Goal: Information Seeking & Learning: Understand process/instructions

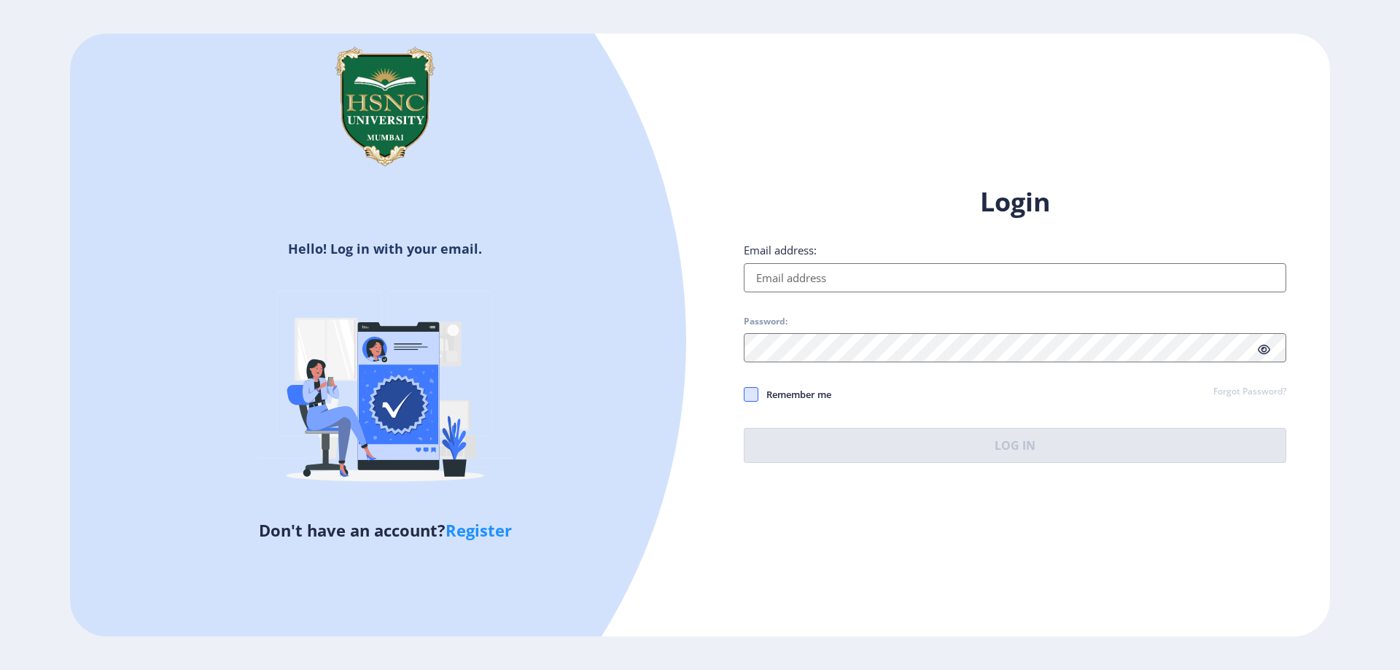
type input "[EMAIL_ADDRESS][DOMAIN_NAME]"
click at [755, 395] on div "Login Email address: [EMAIL_ADDRESS][DOMAIN_NAME] Password: Remember me Forgot …" at bounding box center [1015, 323] width 542 height 279
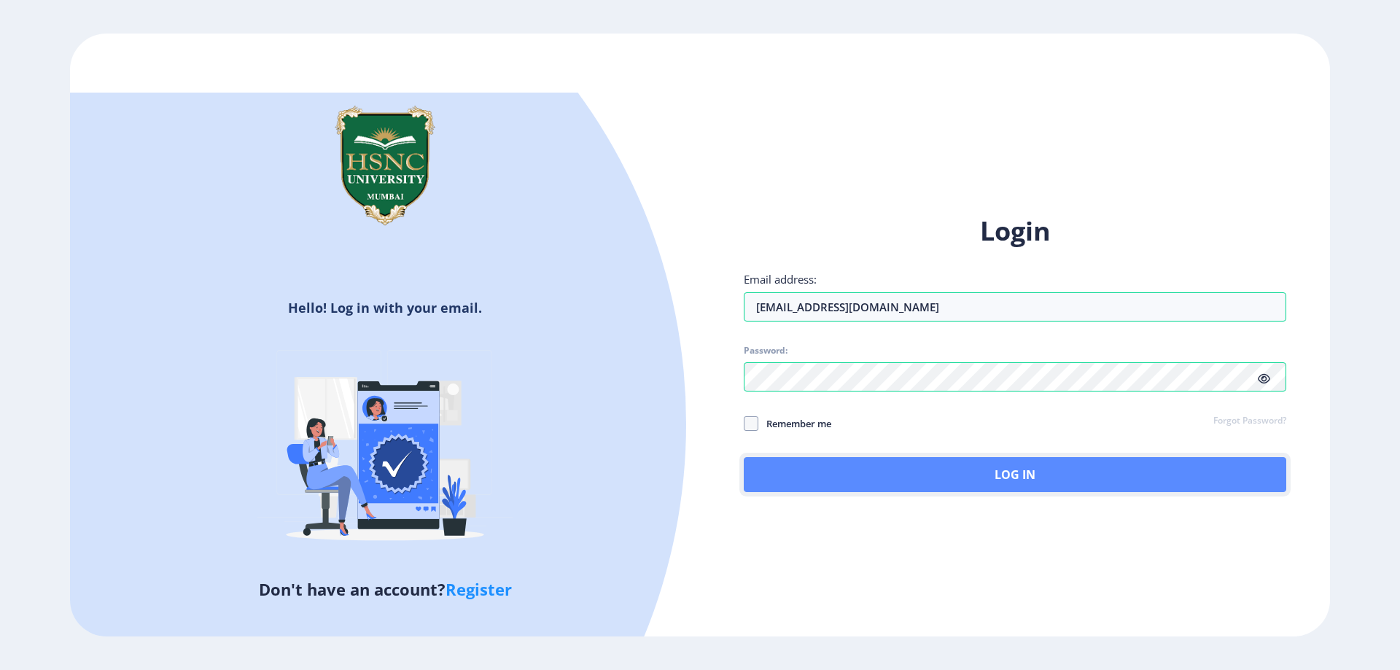
click at [877, 465] on button "Log In" at bounding box center [1015, 474] width 542 height 35
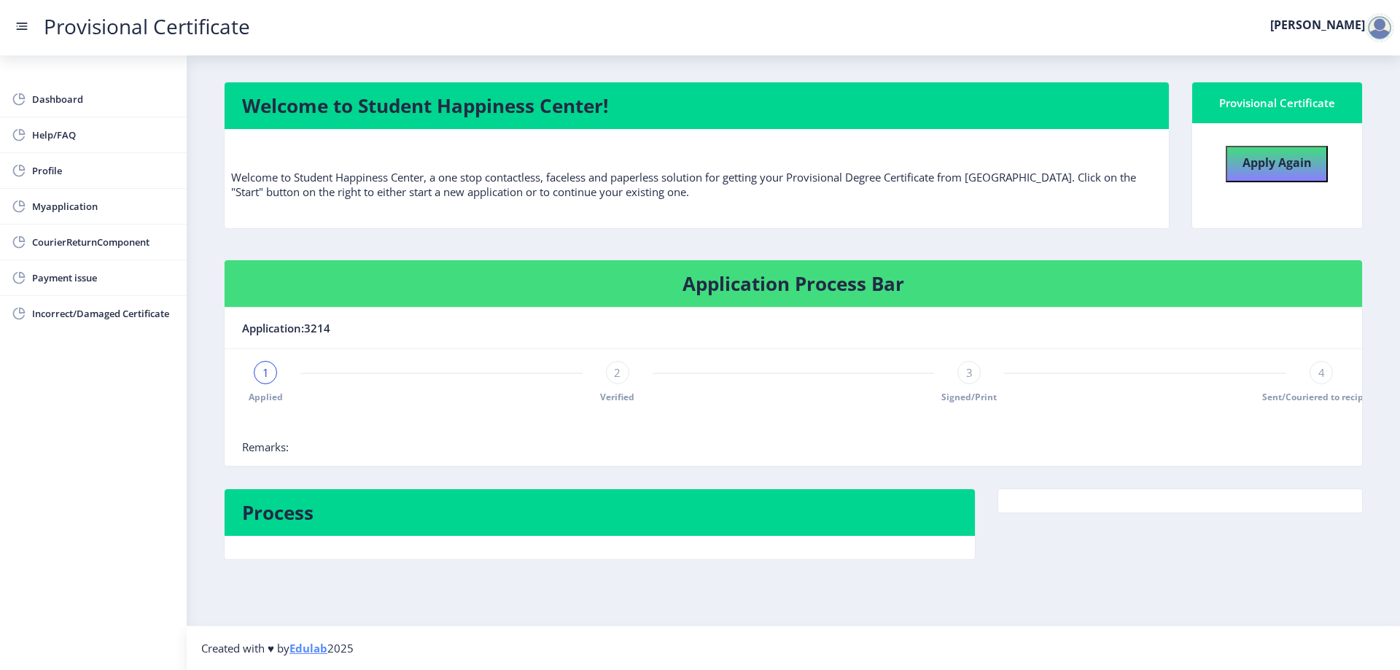
click at [272, 371] on div "1" at bounding box center [265, 372] width 23 height 23
click at [615, 375] on span "2" at bounding box center [617, 372] width 7 height 15
click at [622, 375] on div "2" at bounding box center [617, 372] width 23 height 23
click at [705, 383] on div "Applied 2 Verified 3 Signed/Print 4 Sent/Couriered to recipient" at bounding box center [793, 382] width 1102 height 42
click at [971, 370] on span "3" at bounding box center [969, 372] width 7 height 15
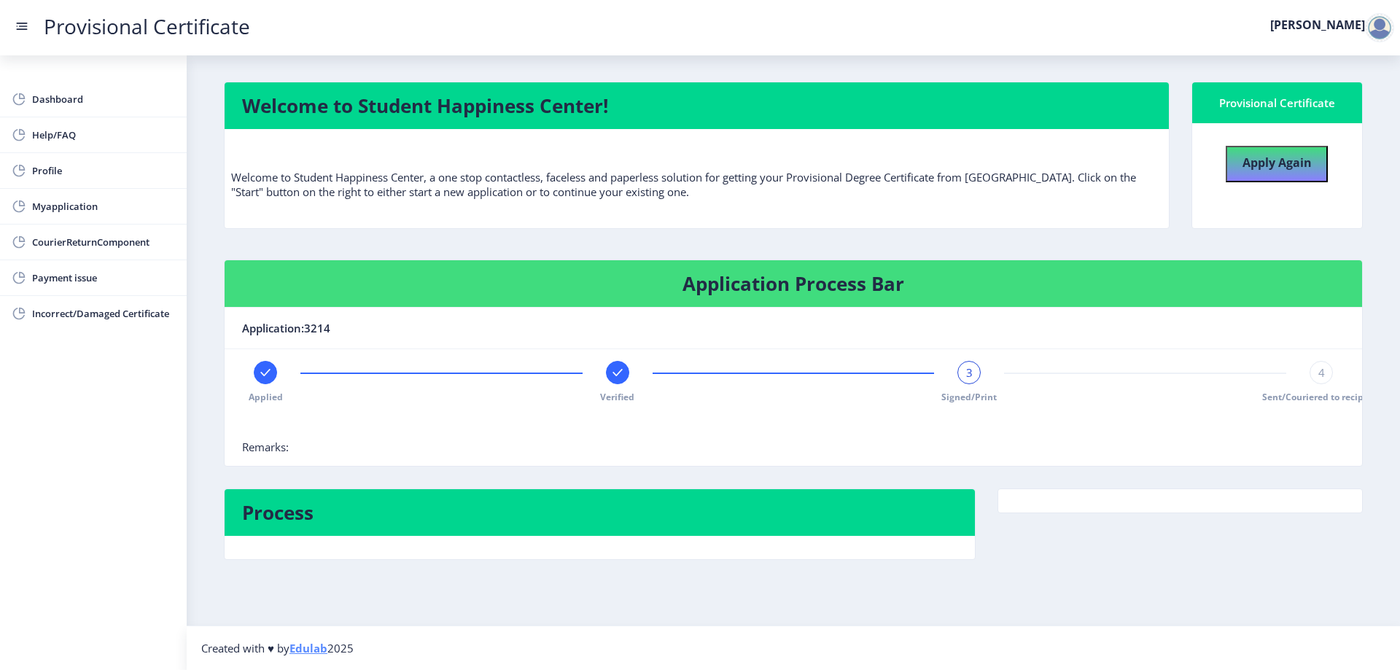
click at [1328, 376] on div "4" at bounding box center [1320, 372] width 23 height 23
click at [1277, 456] on nb-card-body "Applied Verified Signed/Print 4 Sent/Couriered to recipient Remarks:" at bounding box center [793, 407] width 1137 height 117
click at [762, 534] on nb-card-header "Process" at bounding box center [600, 512] width 750 height 47
click at [58, 103] on span "Dashboard" at bounding box center [103, 98] width 143 height 17
click at [93, 140] on span "Help/FAQ" at bounding box center [103, 134] width 143 height 17
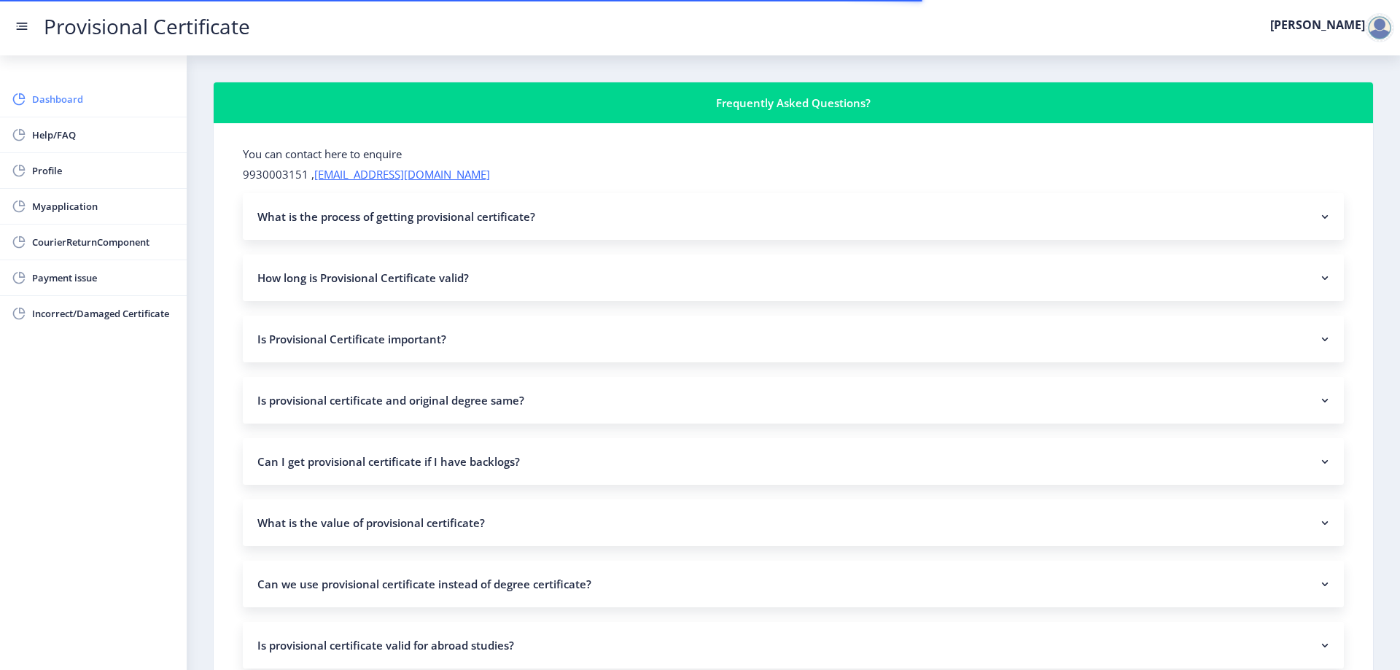
click at [103, 98] on span "Dashboard" at bounding box center [103, 98] width 143 height 17
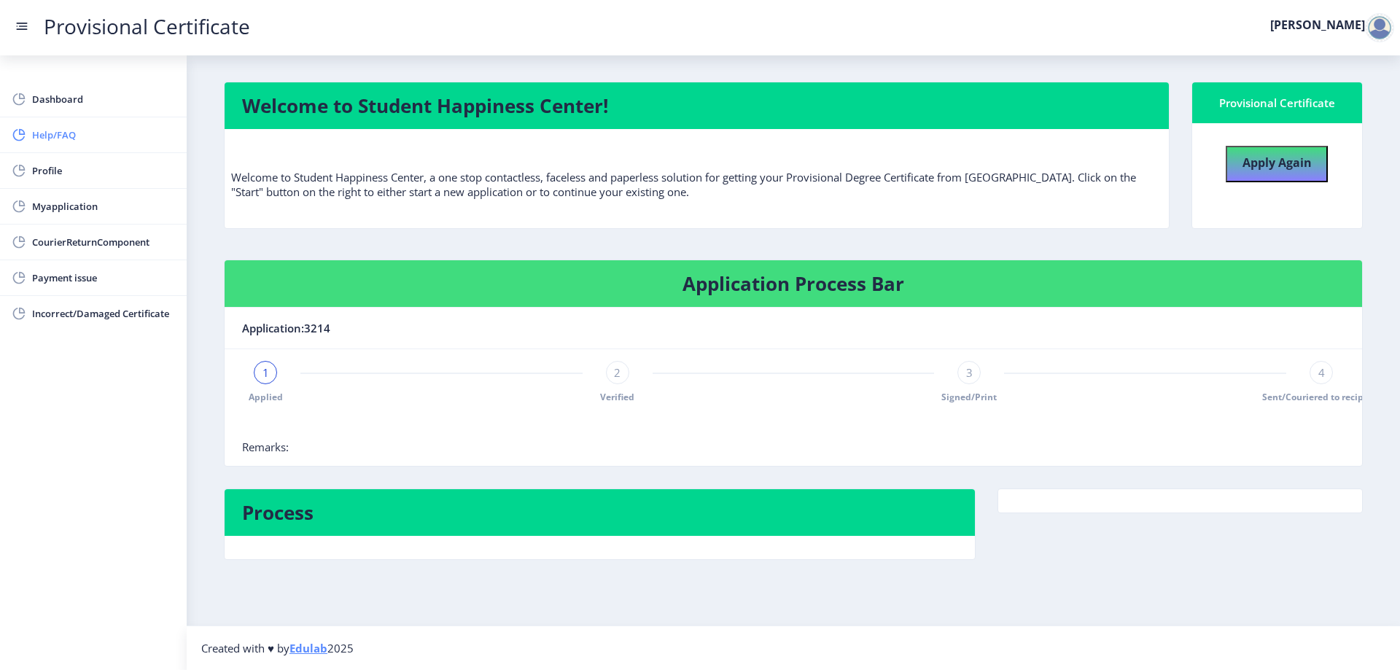
click at [98, 117] on link "Help/FAQ" at bounding box center [93, 134] width 187 height 35
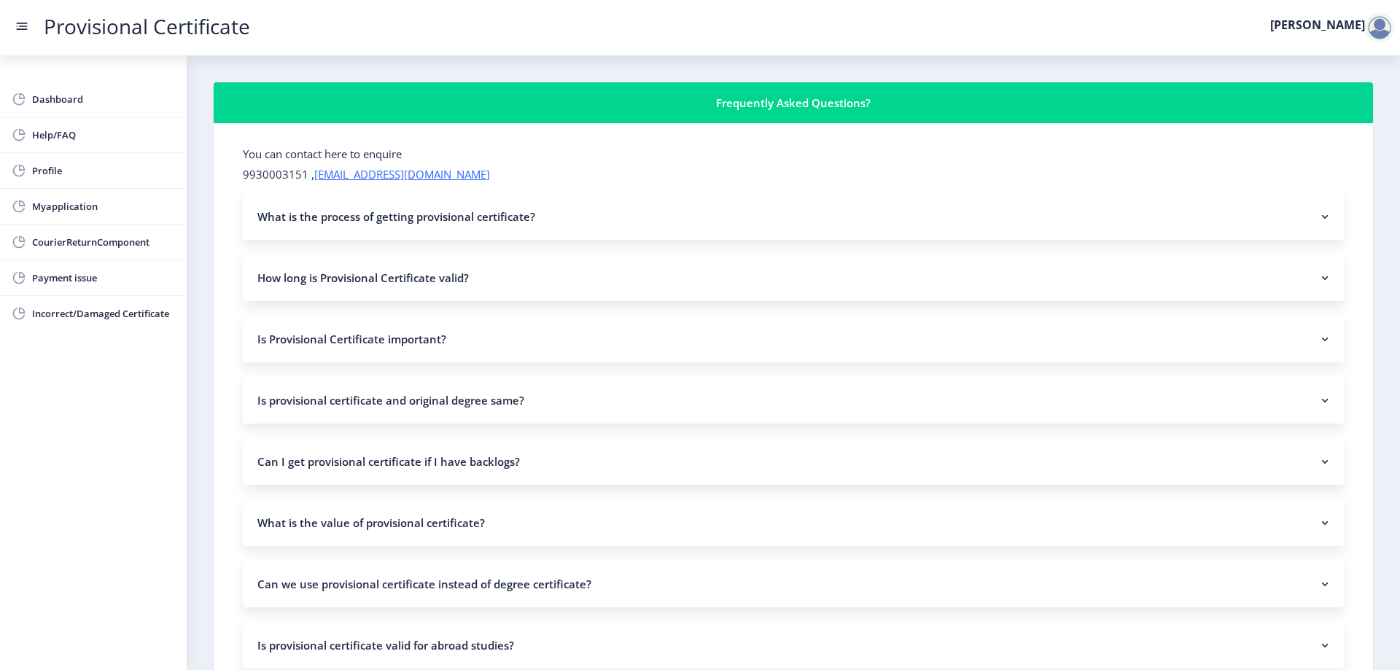
click at [346, 222] on nb-accordion-item-header "What is the process of getting provisional certificate?" at bounding box center [793, 216] width 1101 height 47
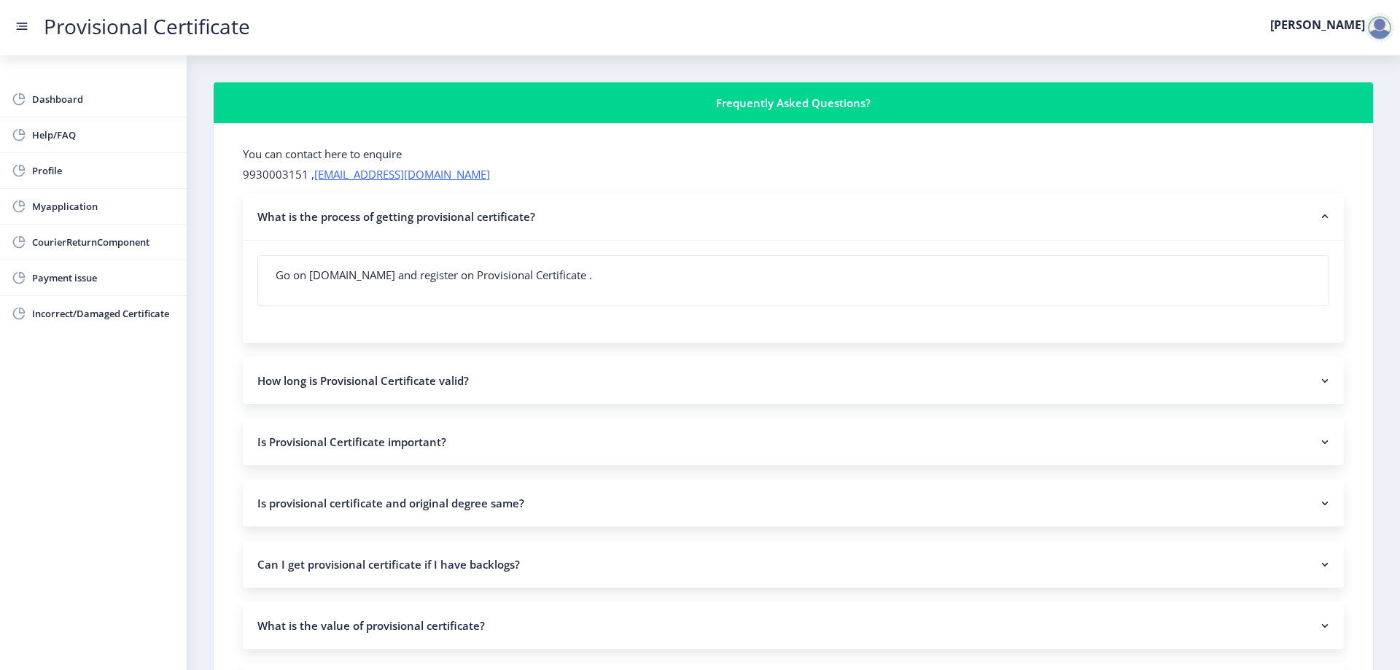
click at [330, 388] on nb-accordion-item-header "How long is Provisional Certificate valid?" at bounding box center [793, 380] width 1101 height 47
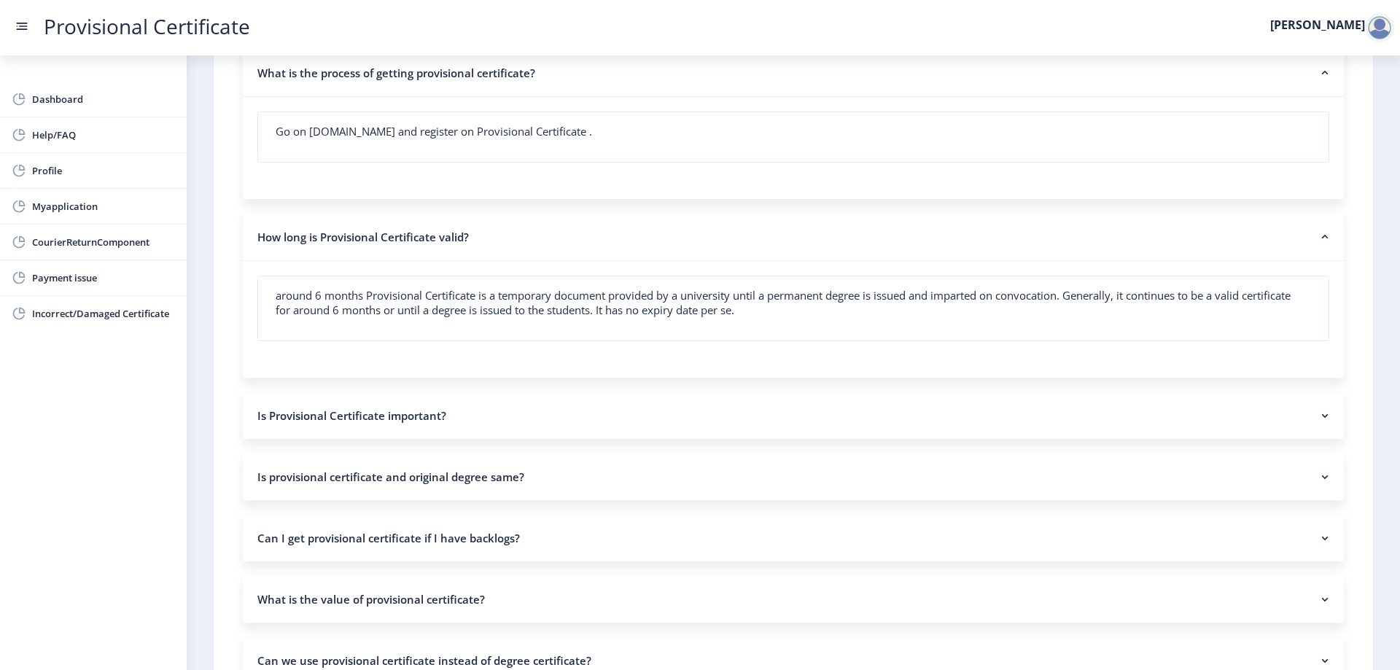
scroll to position [146, 0]
click at [457, 400] on nb-accordion-item-header "Is Provisional Certificate important?" at bounding box center [793, 413] width 1101 height 47
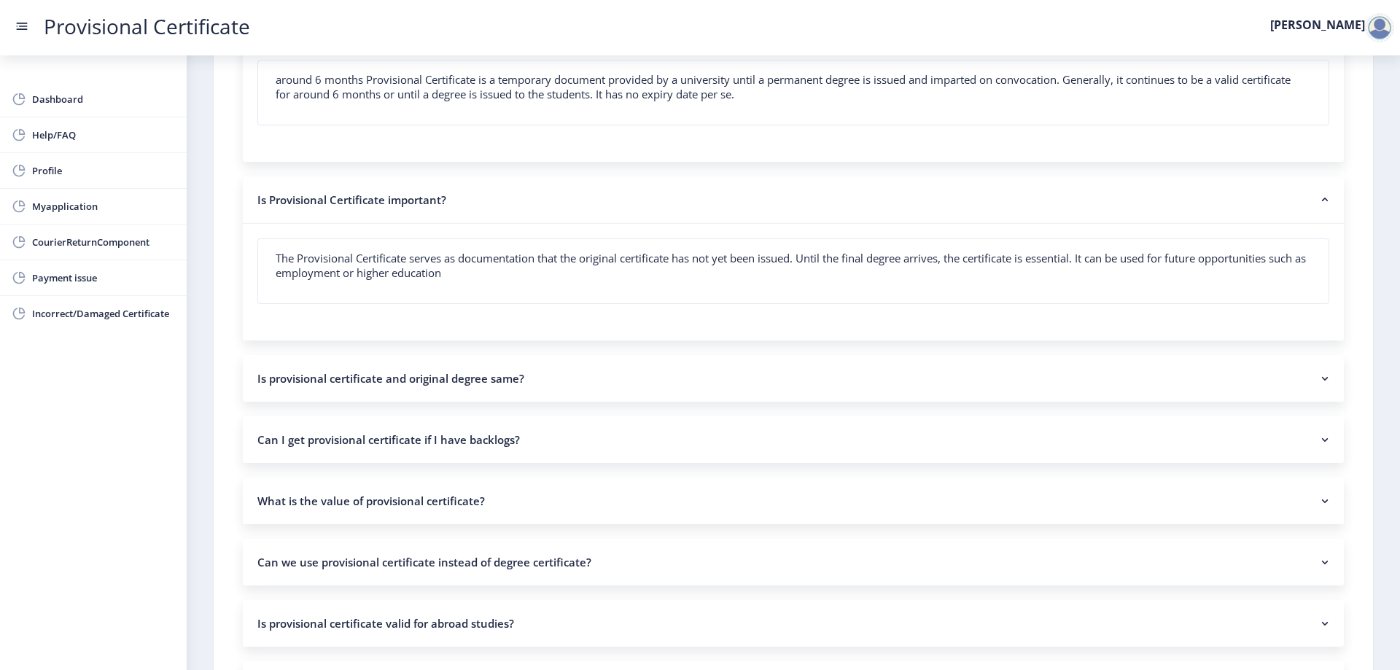
scroll to position [437, 0]
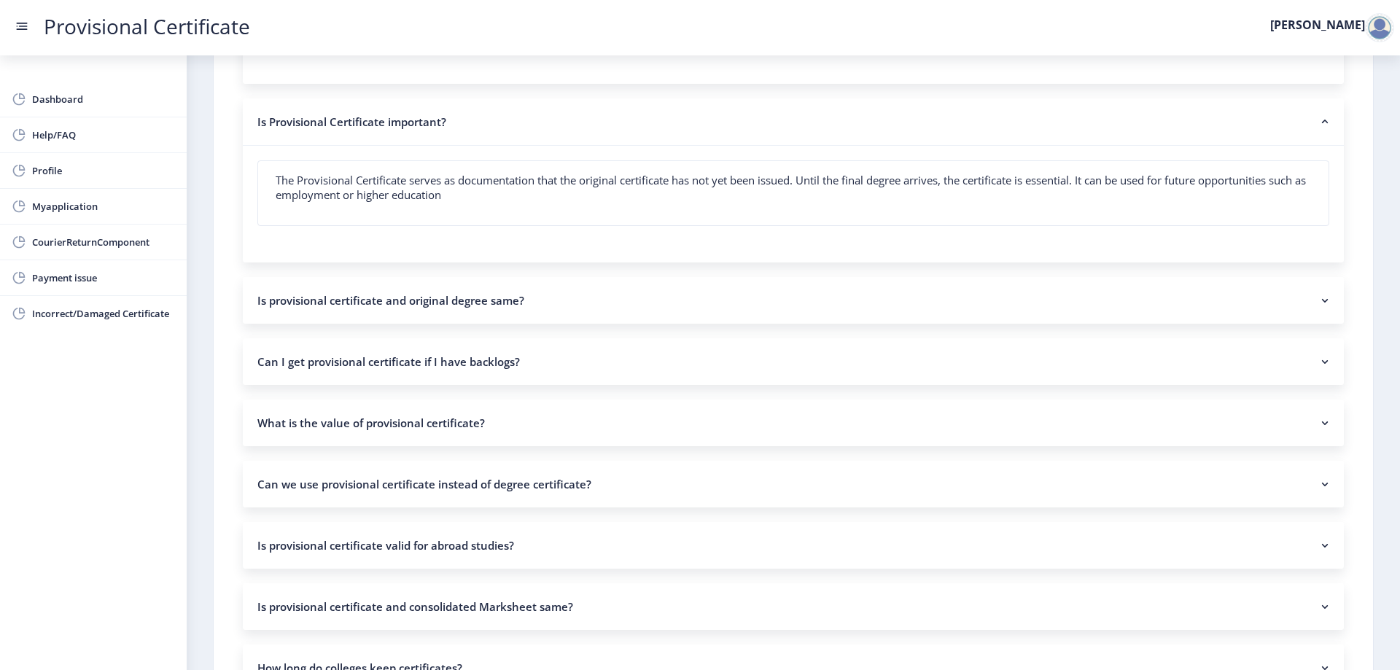
click at [436, 292] on nb-accordion-item-header "Is provisional certificate and original degree same?" at bounding box center [793, 300] width 1101 height 47
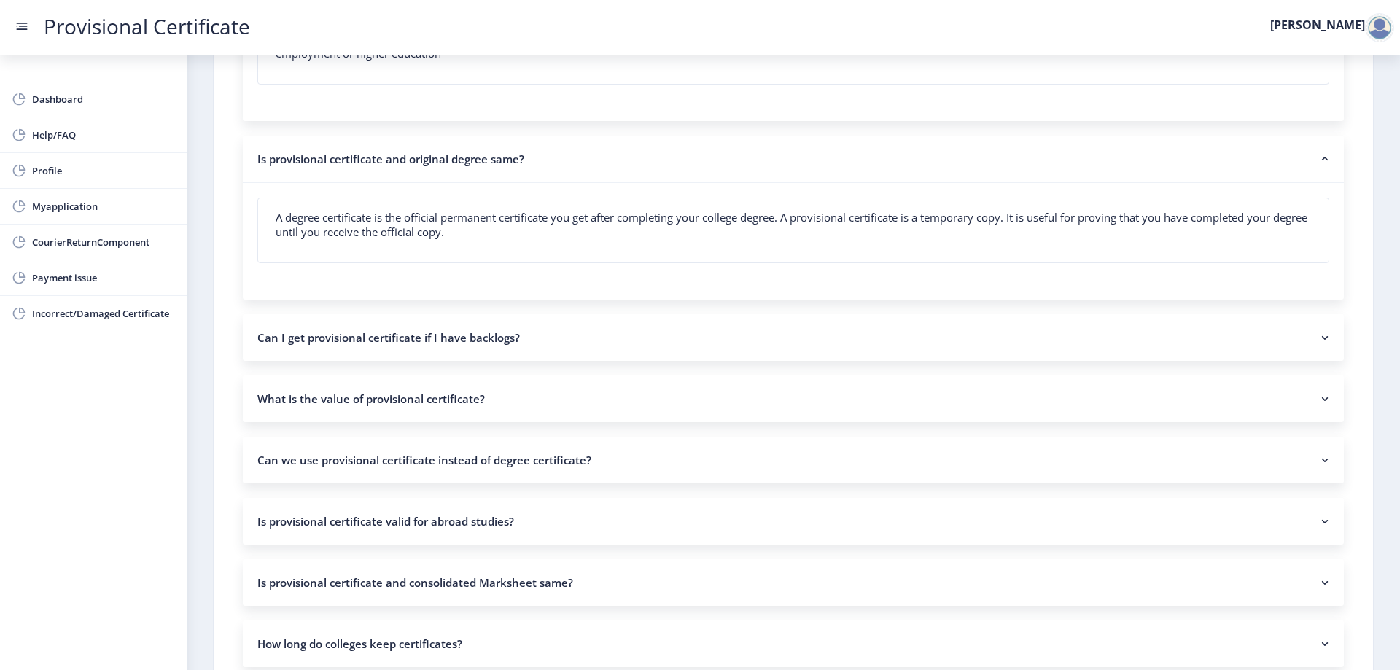
scroll to position [583, 0]
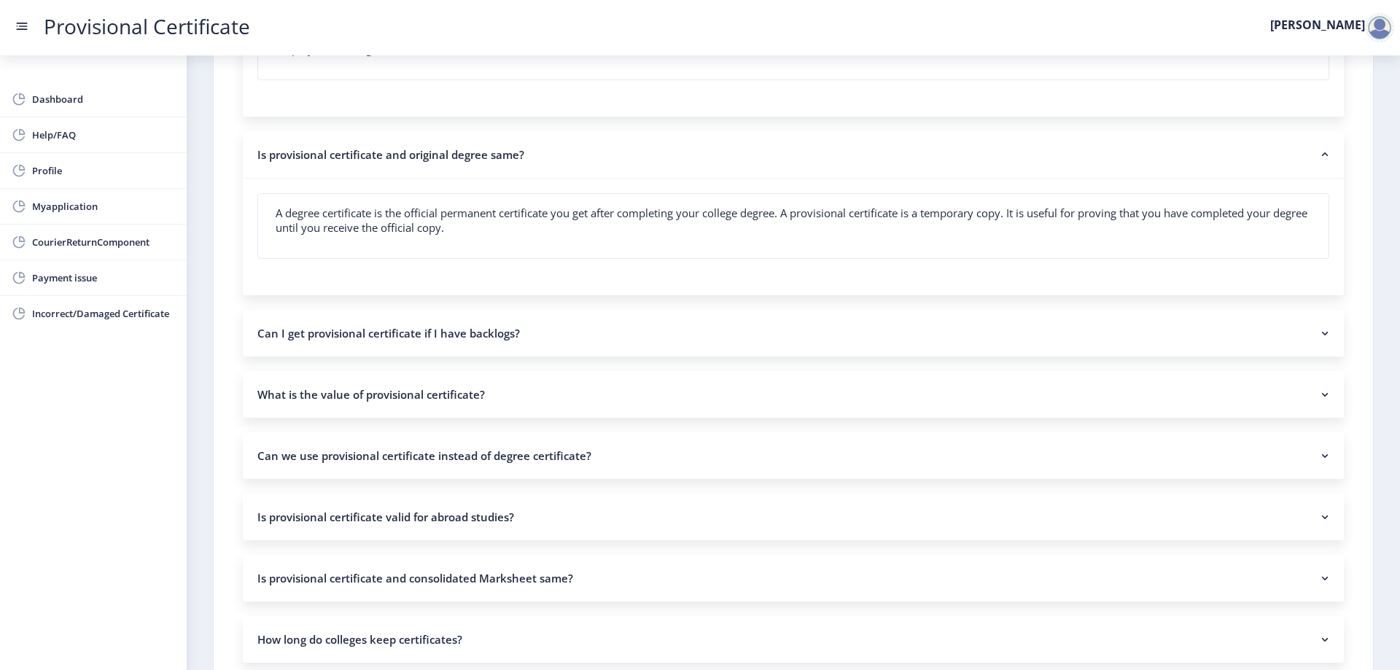
click at [496, 334] on nb-accordion-item-header "Can I get provisional certificate if I have backlogs?" at bounding box center [793, 333] width 1101 height 47
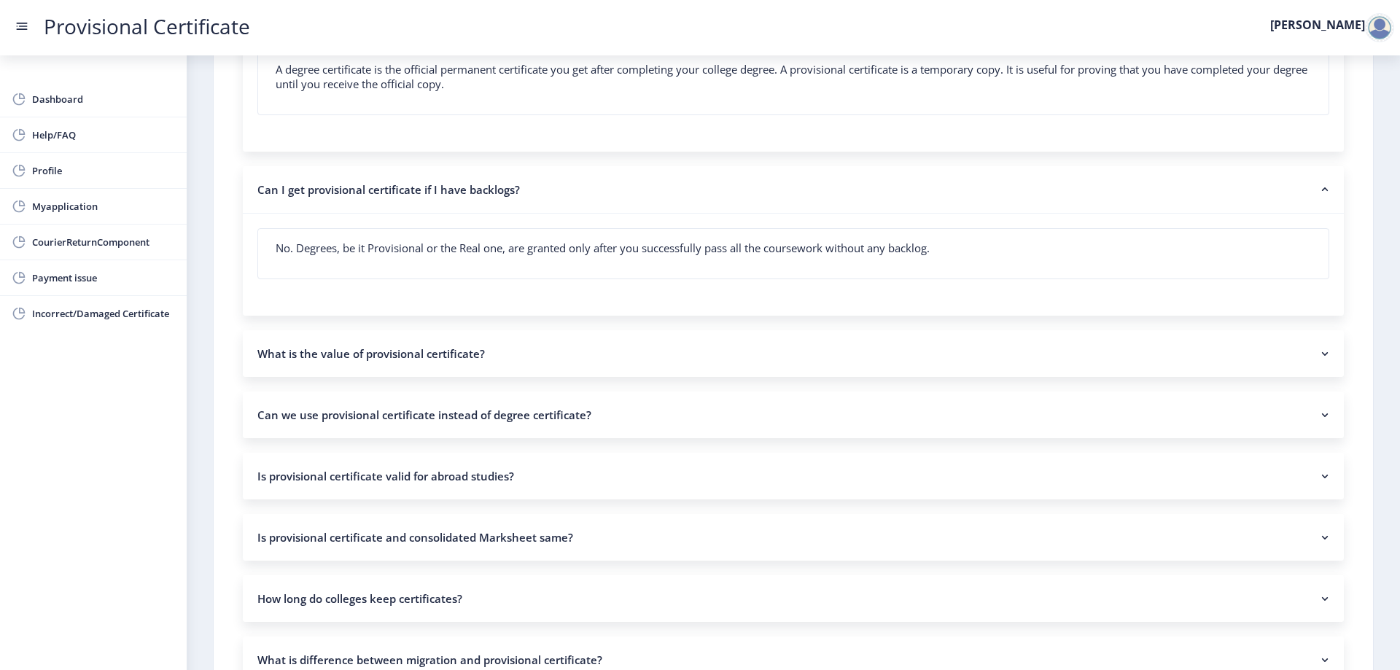
scroll to position [729, 0]
click at [469, 333] on nb-accordion-item-header "What is the value of provisional certificate?" at bounding box center [793, 351] width 1101 height 47
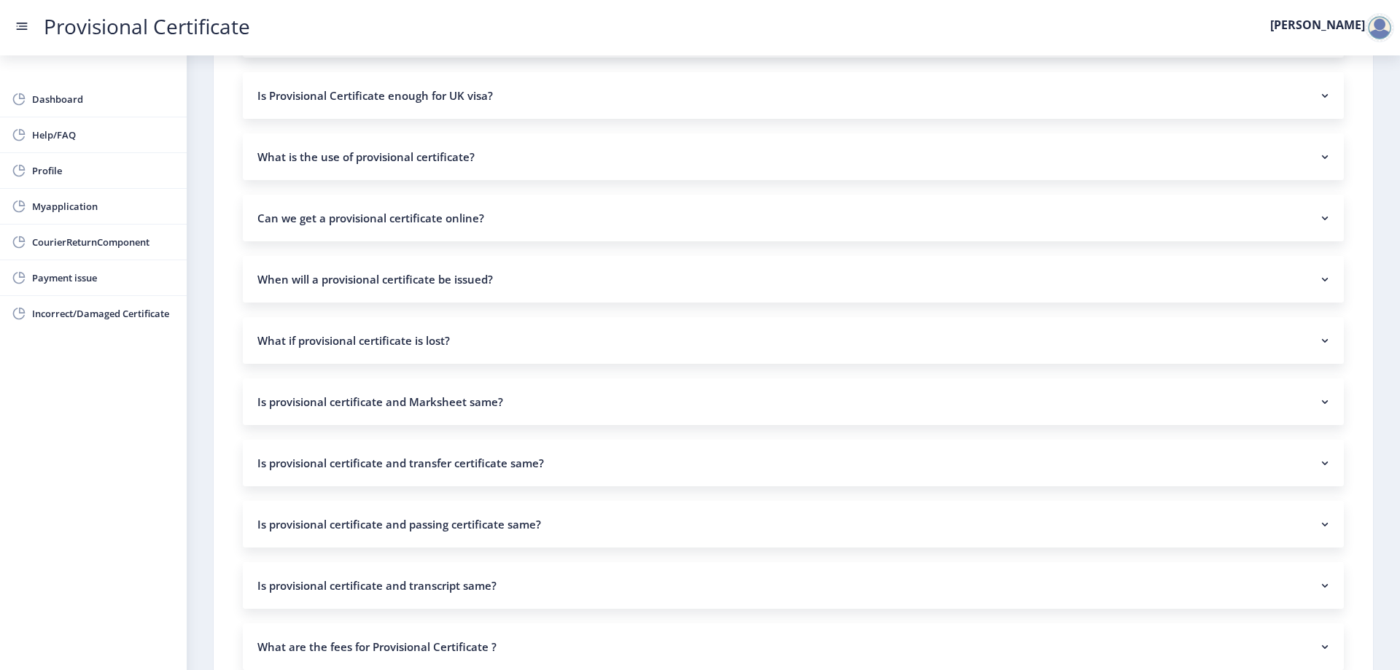
scroll to position [1458, 0]
click at [506, 273] on nb-accordion-item-header "When will a provisional certificate be issued?" at bounding box center [793, 276] width 1101 height 47
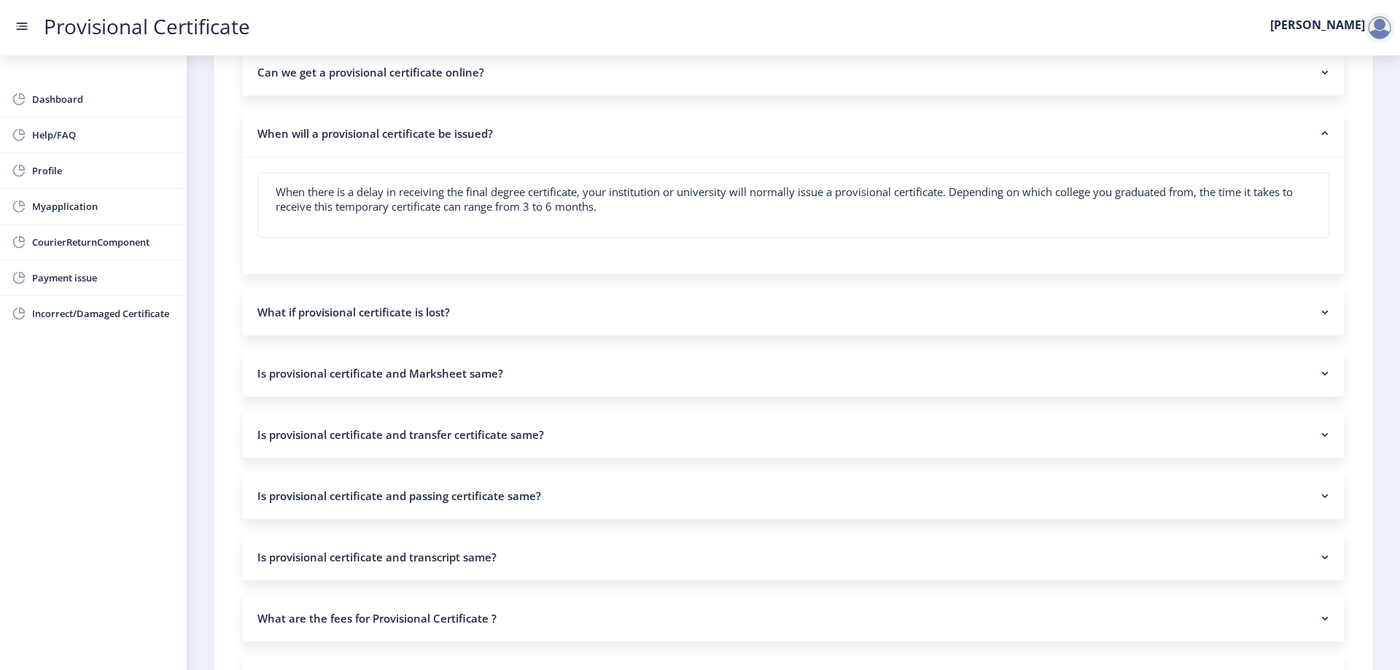
scroll to position [1604, 0]
click at [502, 308] on nb-accordion-item-header "What if provisional certificate is lost?" at bounding box center [793, 309] width 1101 height 47
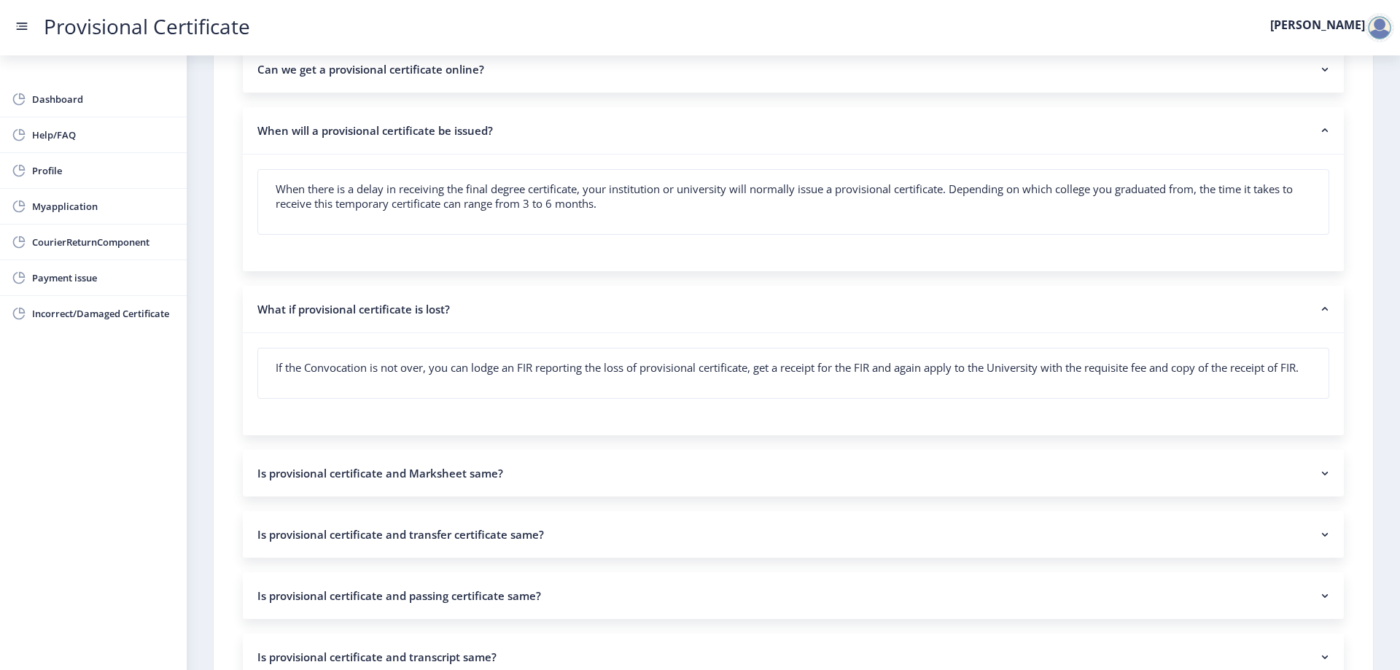
click at [502, 308] on nb-accordion-item-header "What if provisional certificate is lost?" at bounding box center [793, 309] width 1101 height 47
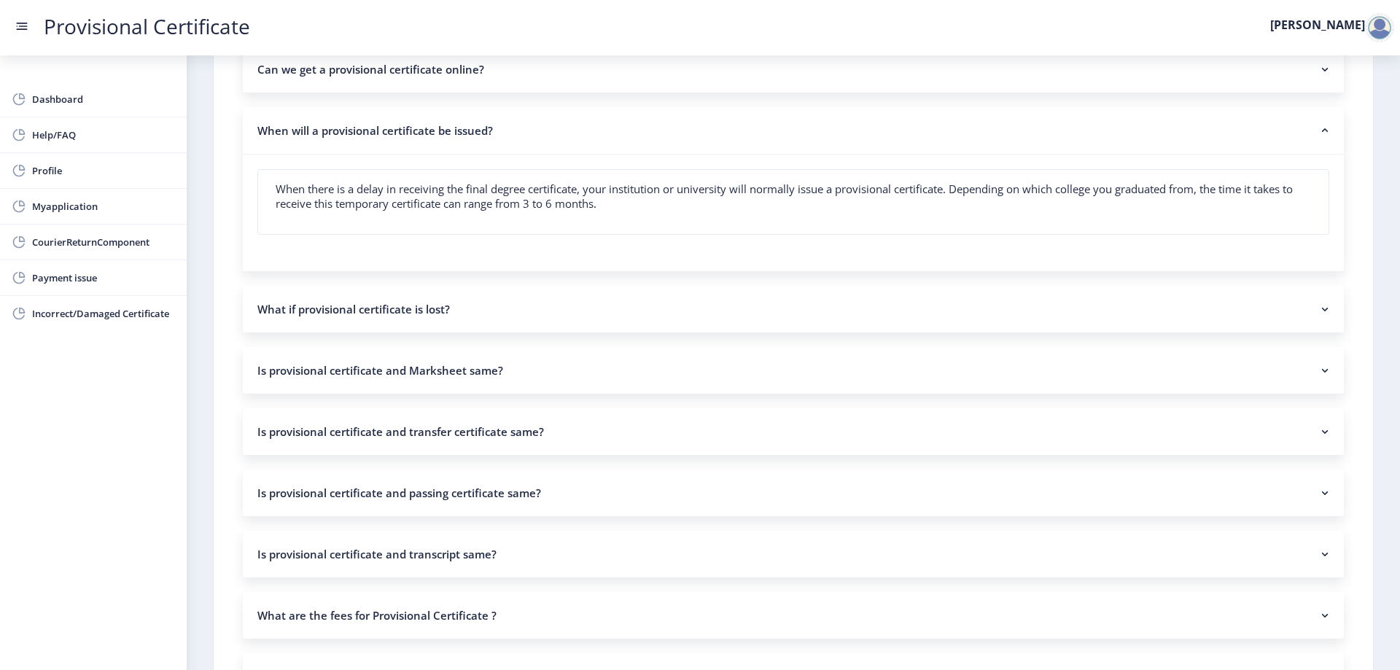
click at [497, 385] on nb-accordion-item-header "Is provisional certificate and Marksheet same?" at bounding box center [793, 370] width 1101 height 47
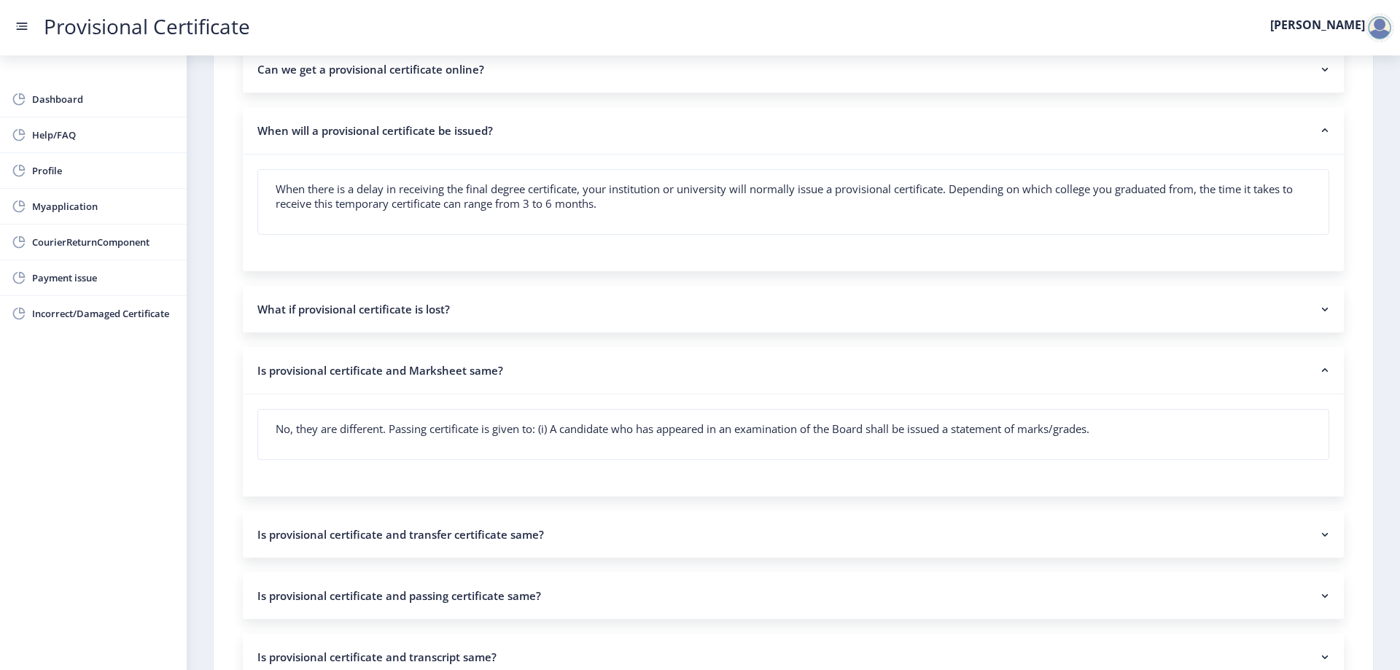
click at [498, 383] on nb-accordion-item-header "Is provisional certificate and Marksheet same?" at bounding box center [793, 370] width 1101 height 47
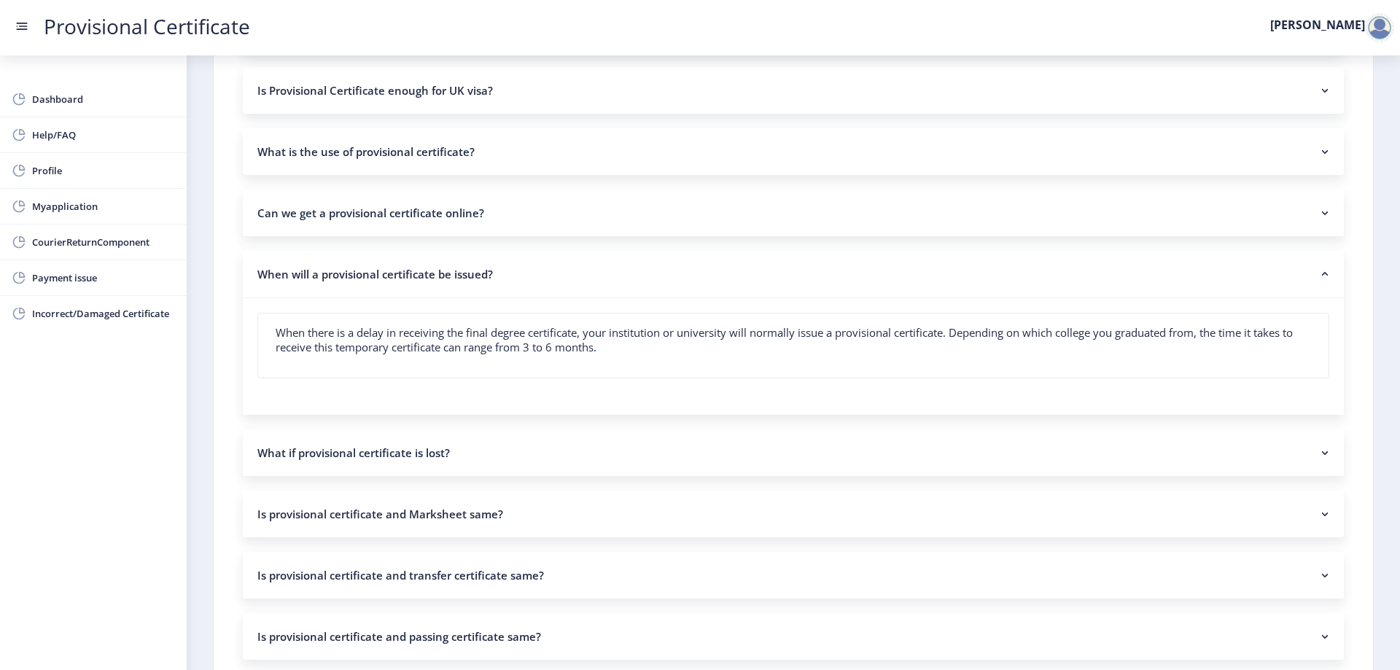
scroll to position [1458, 0]
click at [535, 214] on nb-accordion-item-header "Can we get a provisional certificate online?" at bounding box center [793, 215] width 1101 height 47
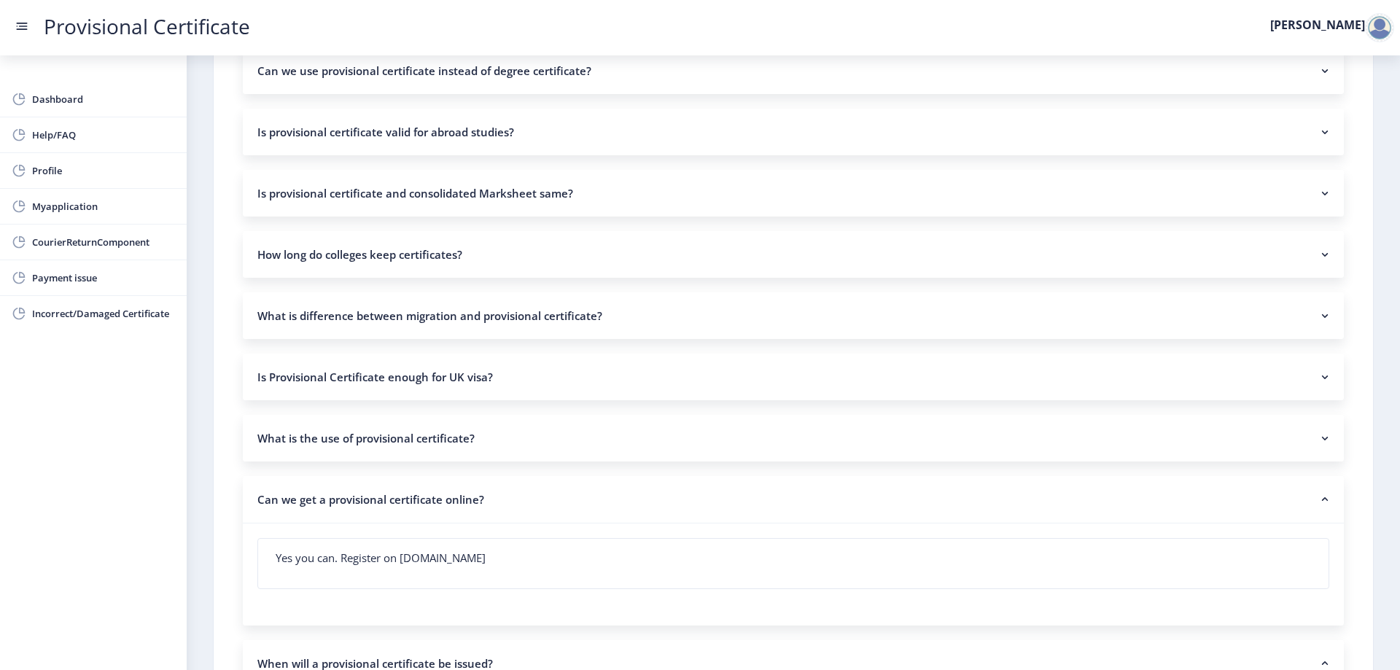
scroll to position [1167, 0]
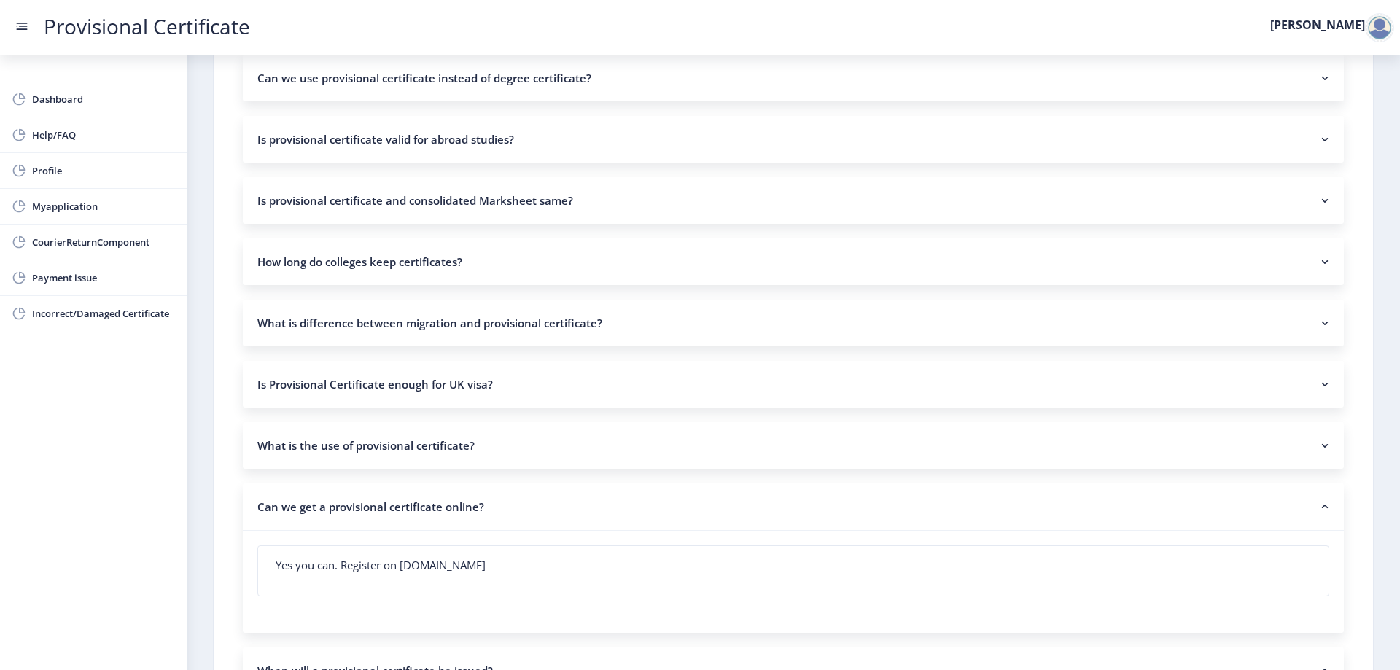
click at [510, 370] on nb-accordion-item-header "Is Provisional Certificate enough for UK visa?" at bounding box center [793, 384] width 1101 height 47
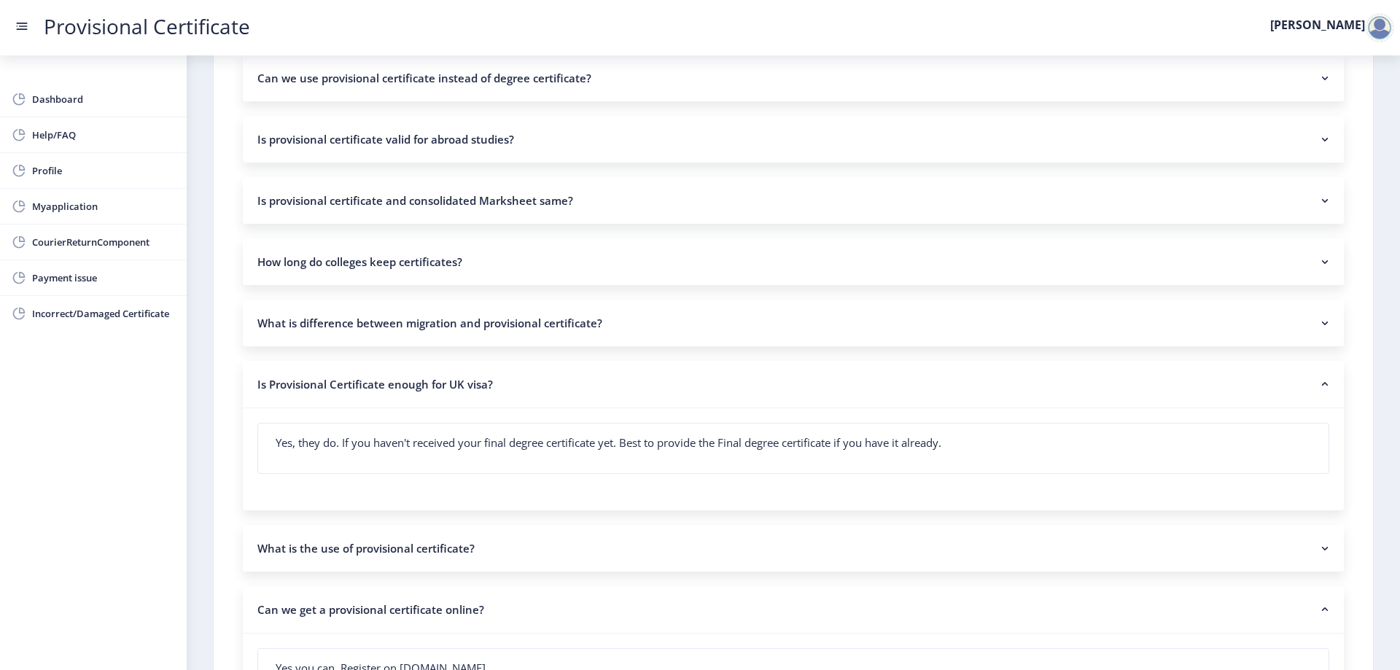
click at [510, 370] on nb-accordion-item-header "Is Provisional Certificate enough for UK visa?" at bounding box center [793, 384] width 1101 height 47
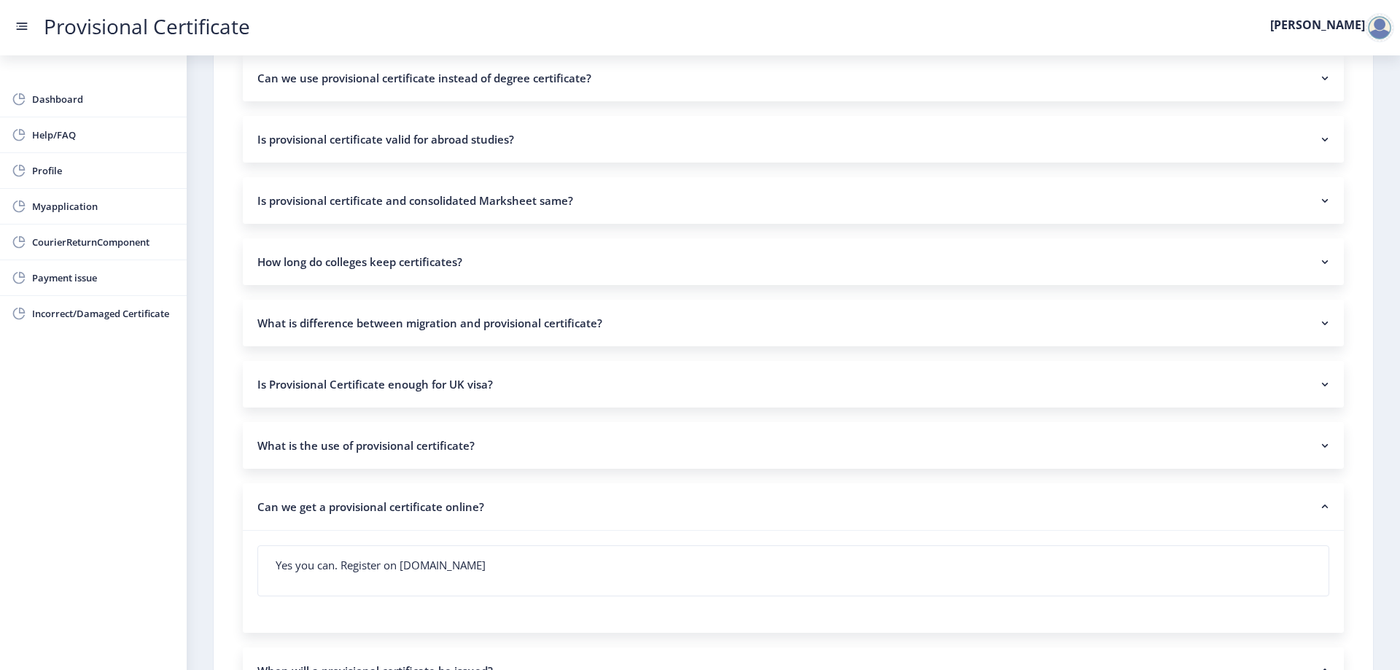
click at [561, 258] on nb-accordion-item-header "How long do colleges keep certificates?" at bounding box center [793, 261] width 1101 height 47
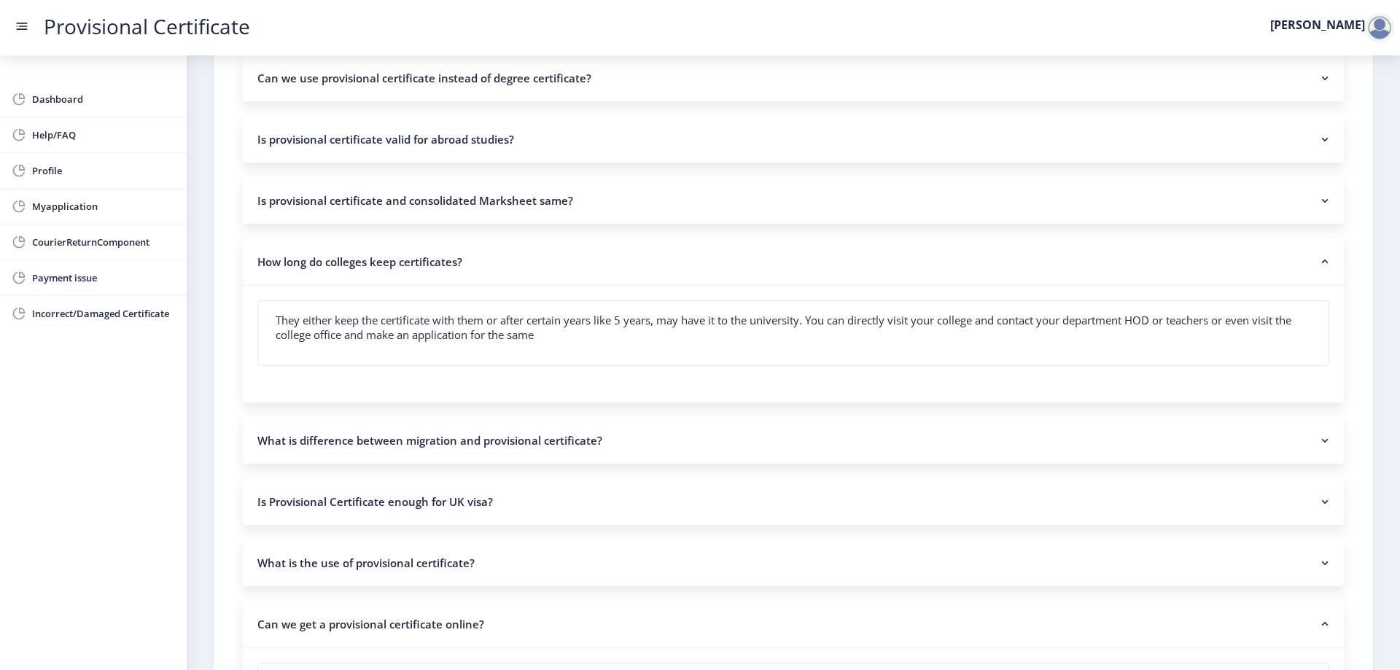
click at [561, 258] on nb-accordion-item-header "How long do colleges keep certificates?" at bounding box center [793, 261] width 1101 height 47
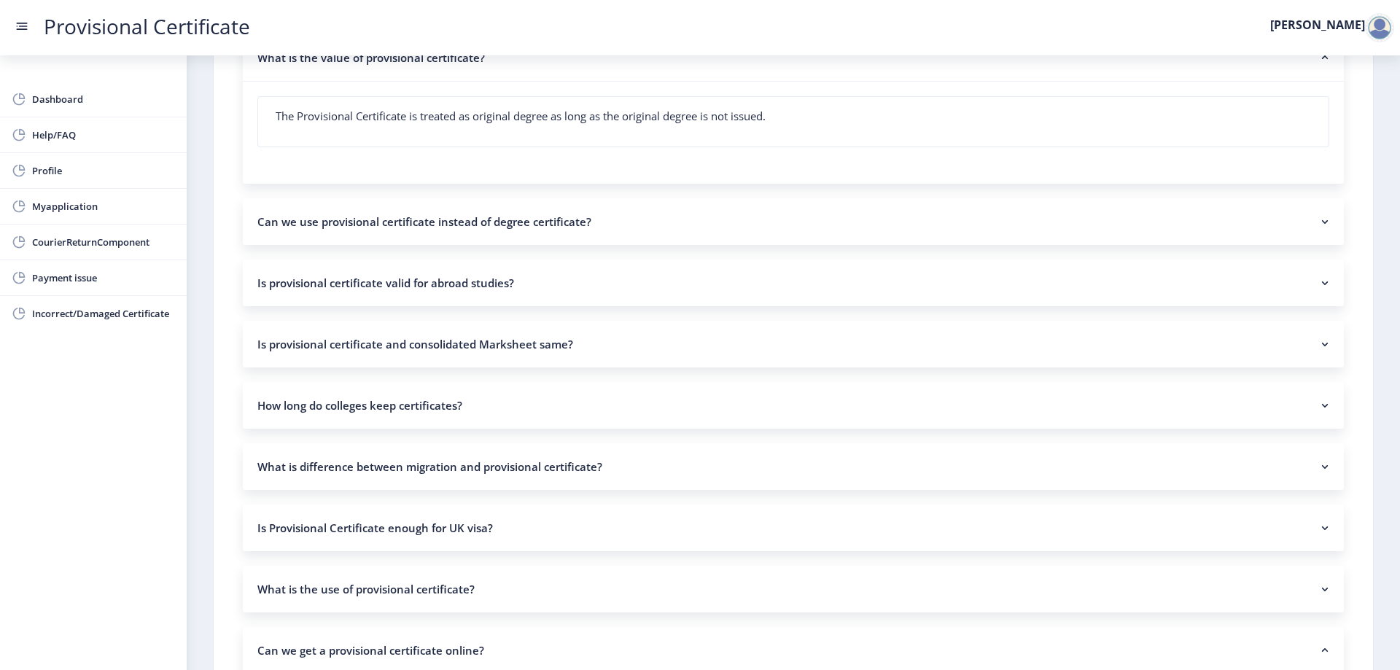
scroll to position [1021, 0]
click at [555, 289] on nb-accordion-item-header "Is provisional certificate valid for abroad studies?" at bounding box center [793, 285] width 1101 height 47
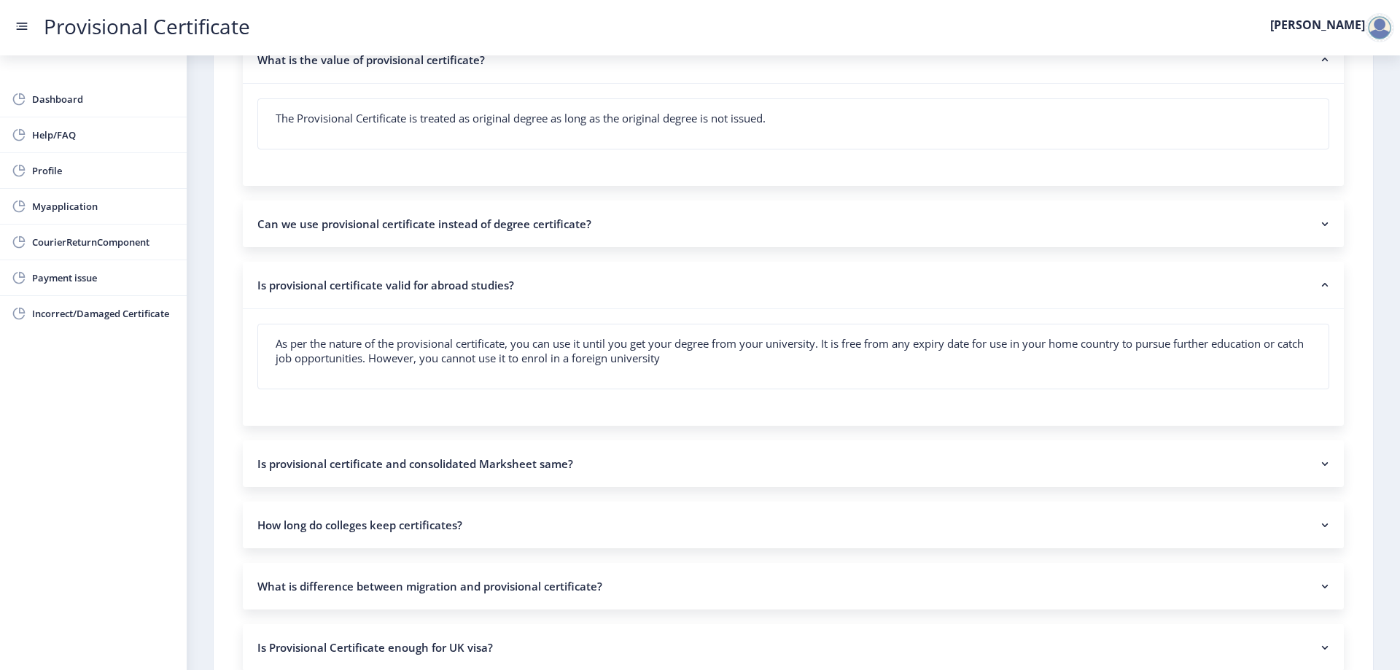
click at [555, 289] on nb-accordion-item-header "Is provisional certificate valid for abroad studies?" at bounding box center [793, 285] width 1101 height 47
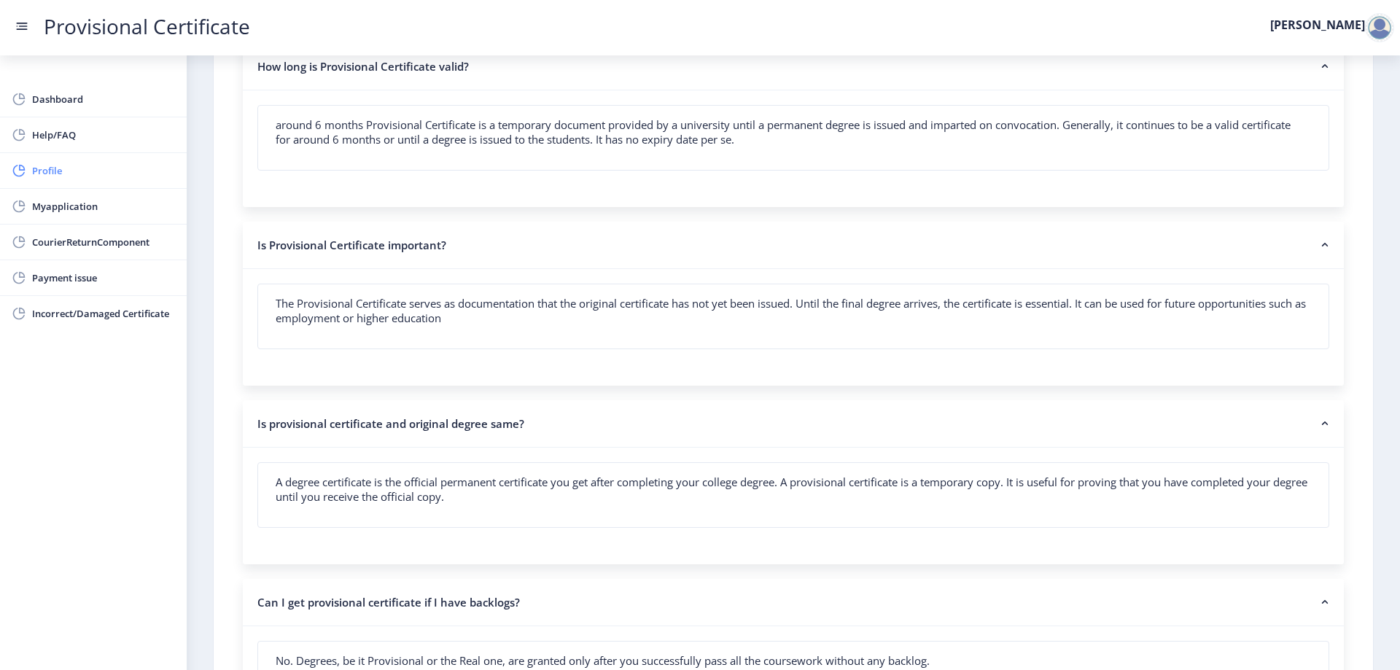
scroll to position [292, 0]
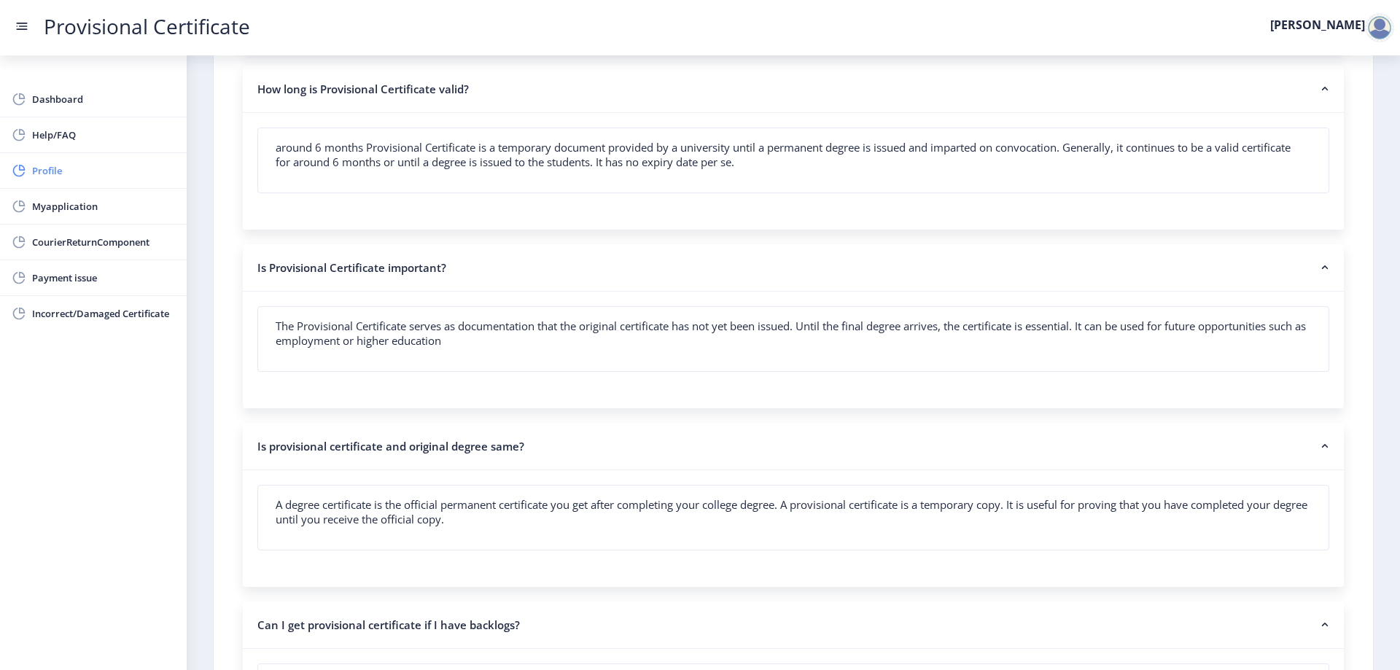
click at [82, 160] on link "Profile" at bounding box center [93, 170] width 187 height 35
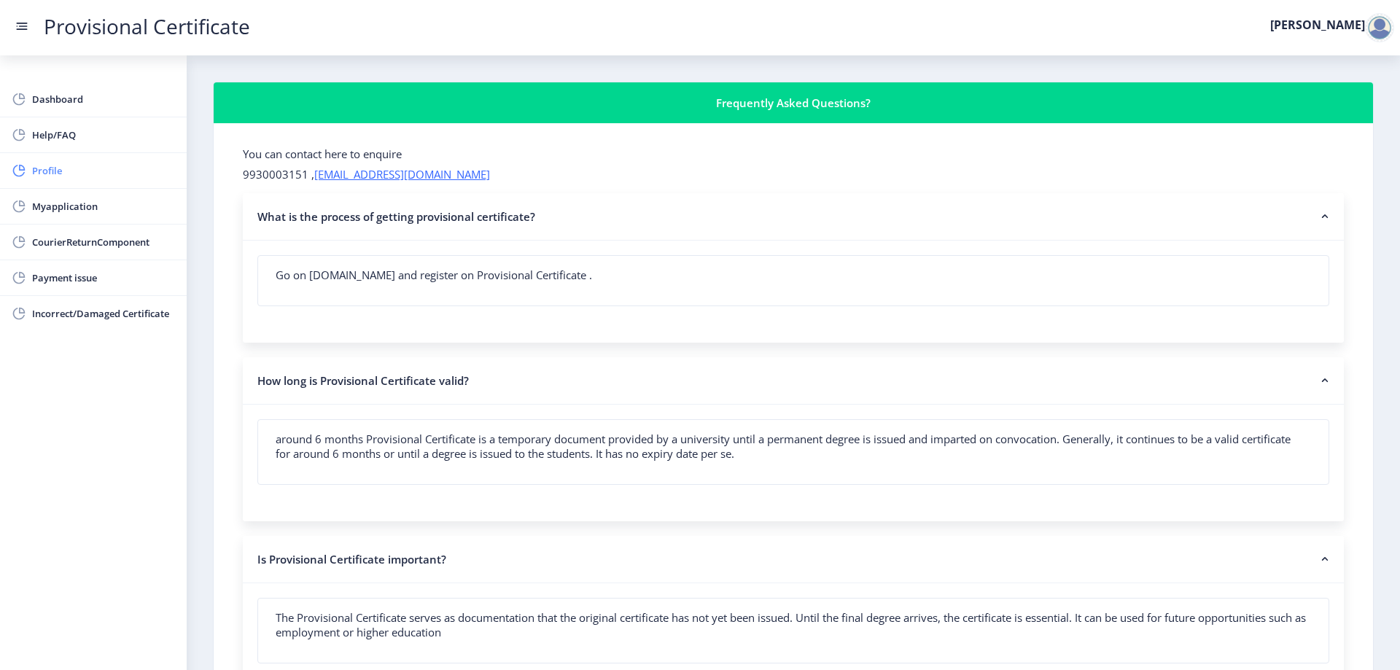
select select "[DEMOGRAPHIC_DATA]"
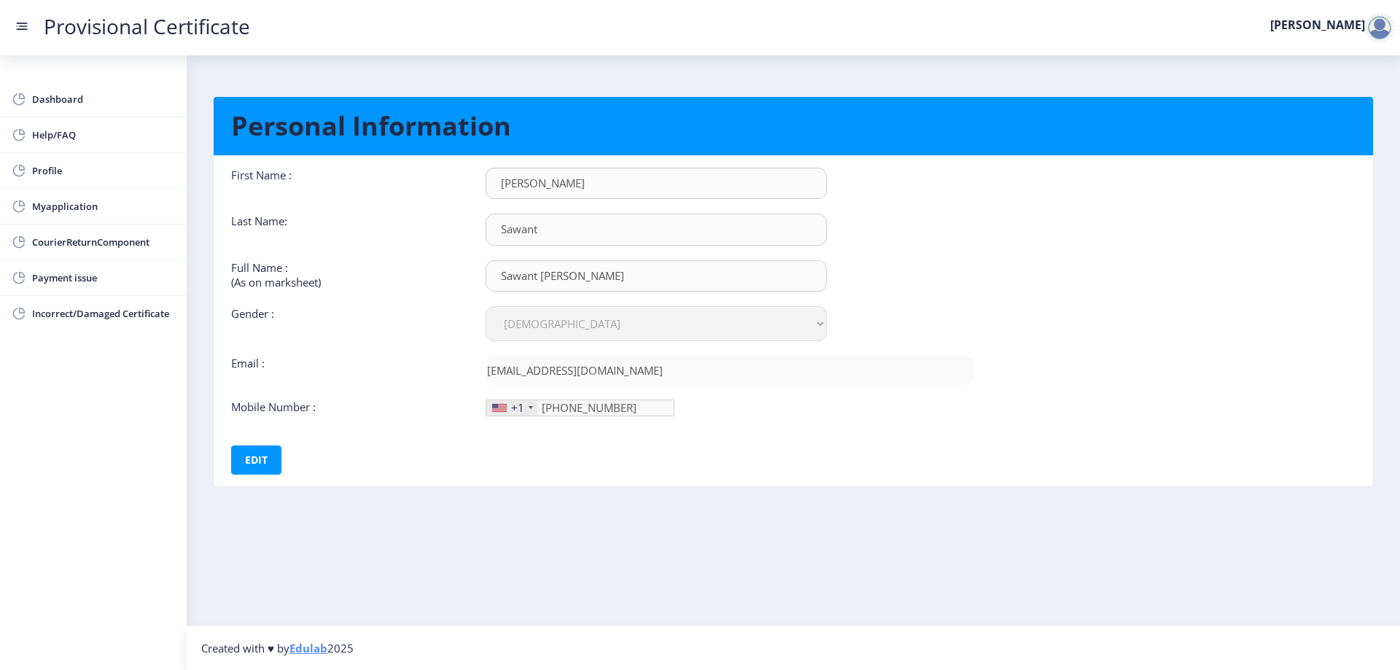
click at [534, 406] on div "+1" at bounding box center [511, 407] width 51 height 15
click at [529, 406] on div at bounding box center [531, 407] width 4 height 3
click at [529, 409] on div at bounding box center [531, 407] width 4 height 3
click at [244, 461] on button "Edit" at bounding box center [256, 459] width 50 height 29
click at [527, 413] on div "+1" at bounding box center [511, 407] width 51 height 15
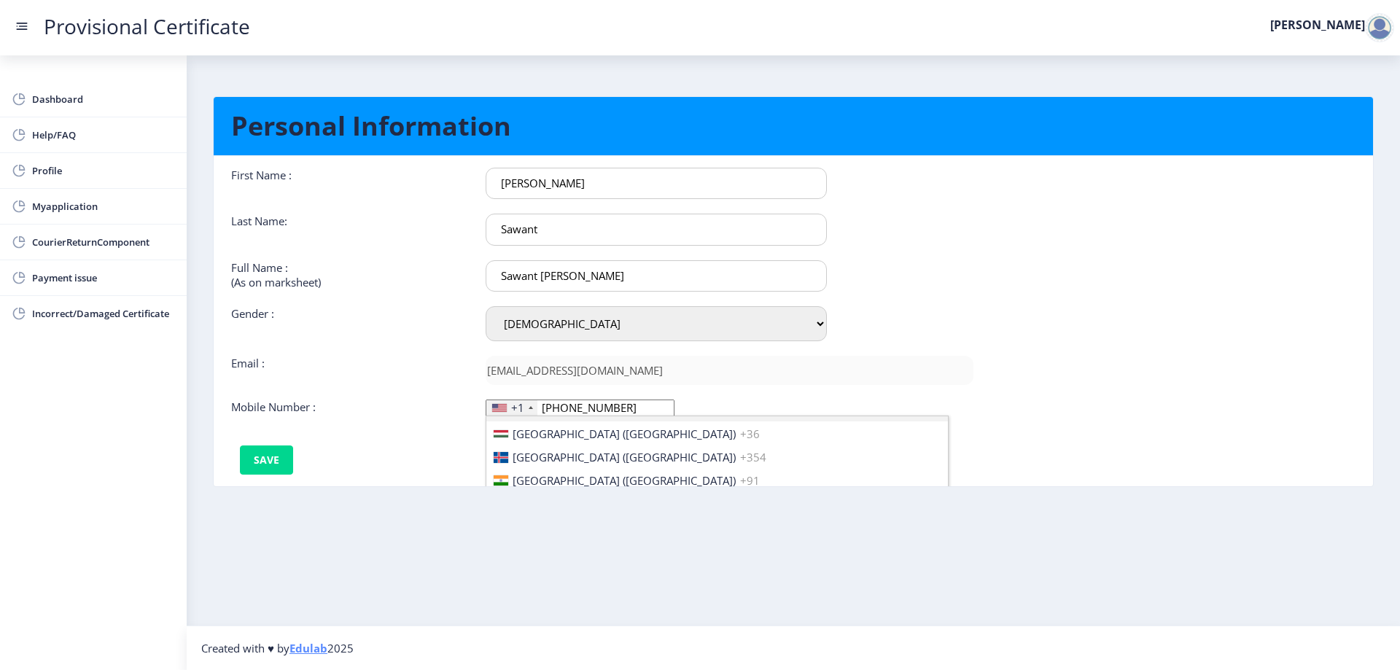
scroll to position [2302, 0]
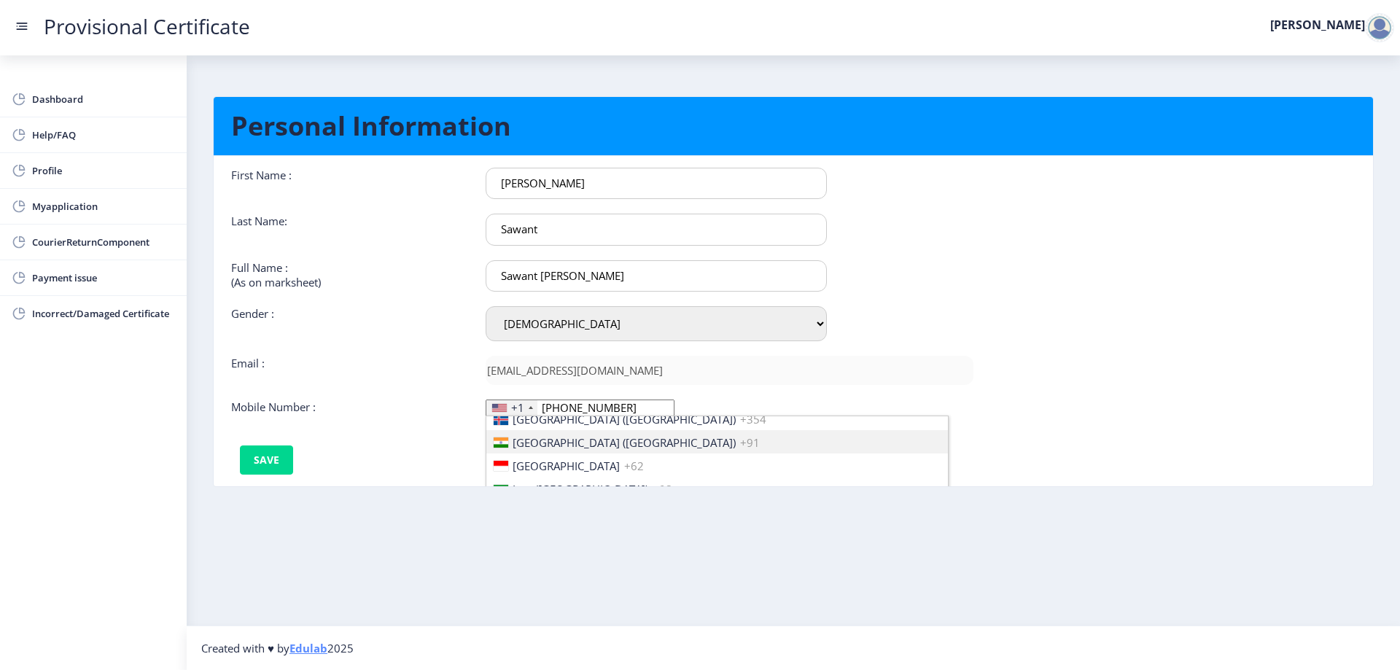
click at [596, 437] on li "[GEOGRAPHIC_DATA] ([GEOGRAPHIC_DATA]) +91" at bounding box center [716, 441] width 461 height 23
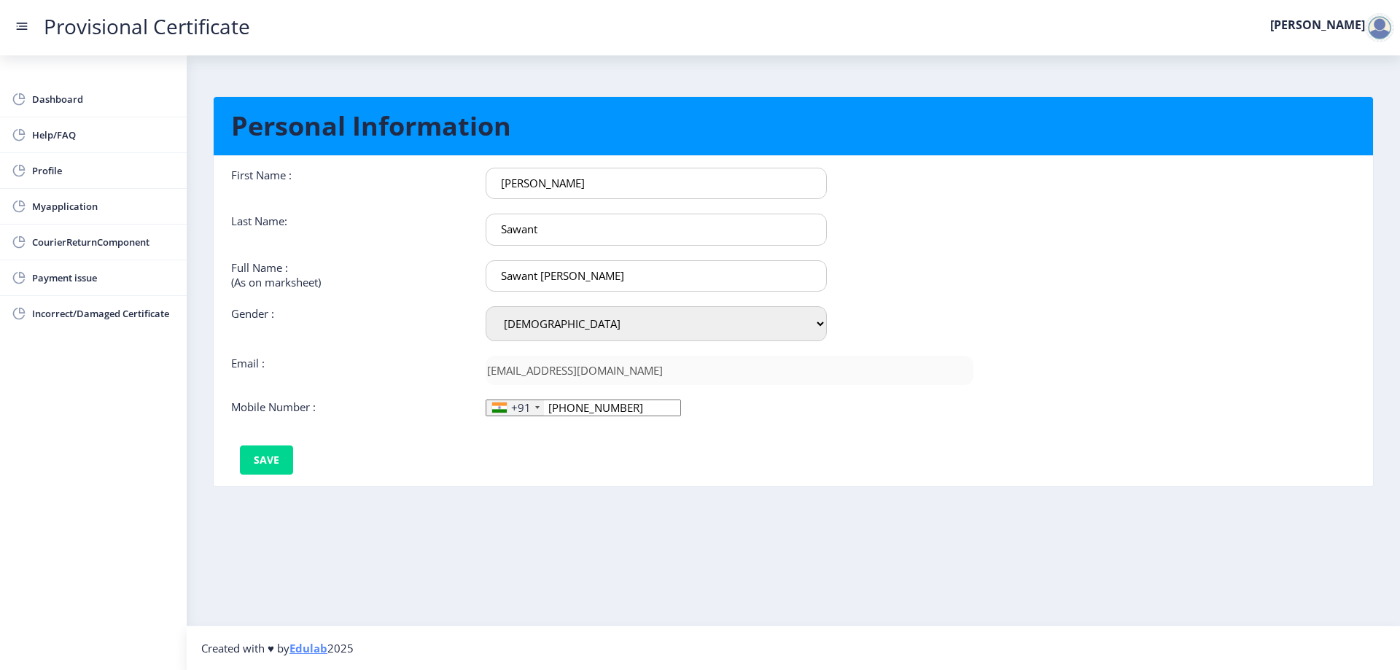
click at [626, 410] on input "[PHONE_NUMBER]" at bounding box center [583, 408] width 195 height 17
drag, startPoint x: 628, startPoint y: 410, endPoint x: 549, endPoint y: 406, distance: 78.8
click at [549, 406] on input "[PHONE_NUMBER]" at bounding box center [583, 408] width 195 height 17
click at [566, 407] on input at bounding box center [583, 408] width 195 height 17
type input "8433875031"
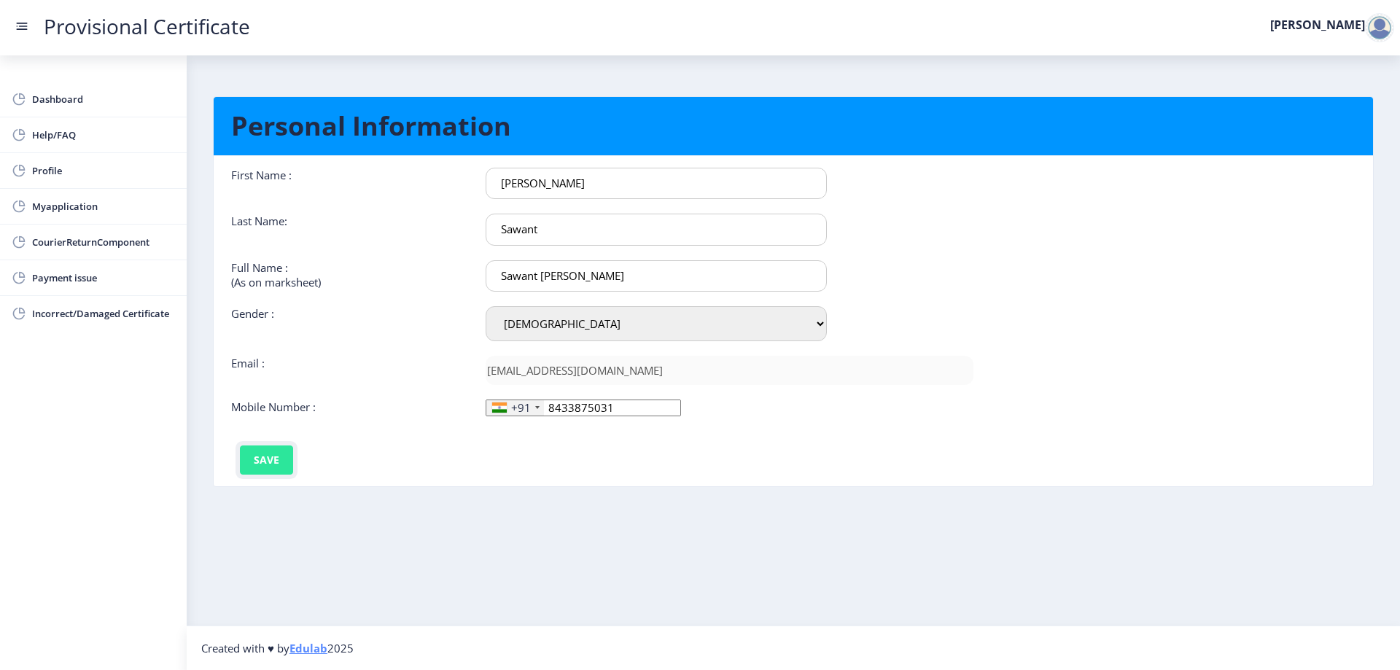
click at [275, 462] on button "Save" at bounding box center [266, 459] width 53 height 29
click at [674, 478] on nb-card-body "First Name : [PERSON_NAME] Last Name: Sawant Full Name : (As on marksheet) Sawa…" at bounding box center [793, 321] width 1181 height 330
click at [80, 133] on span "Help/FAQ" at bounding box center [103, 134] width 143 height 17
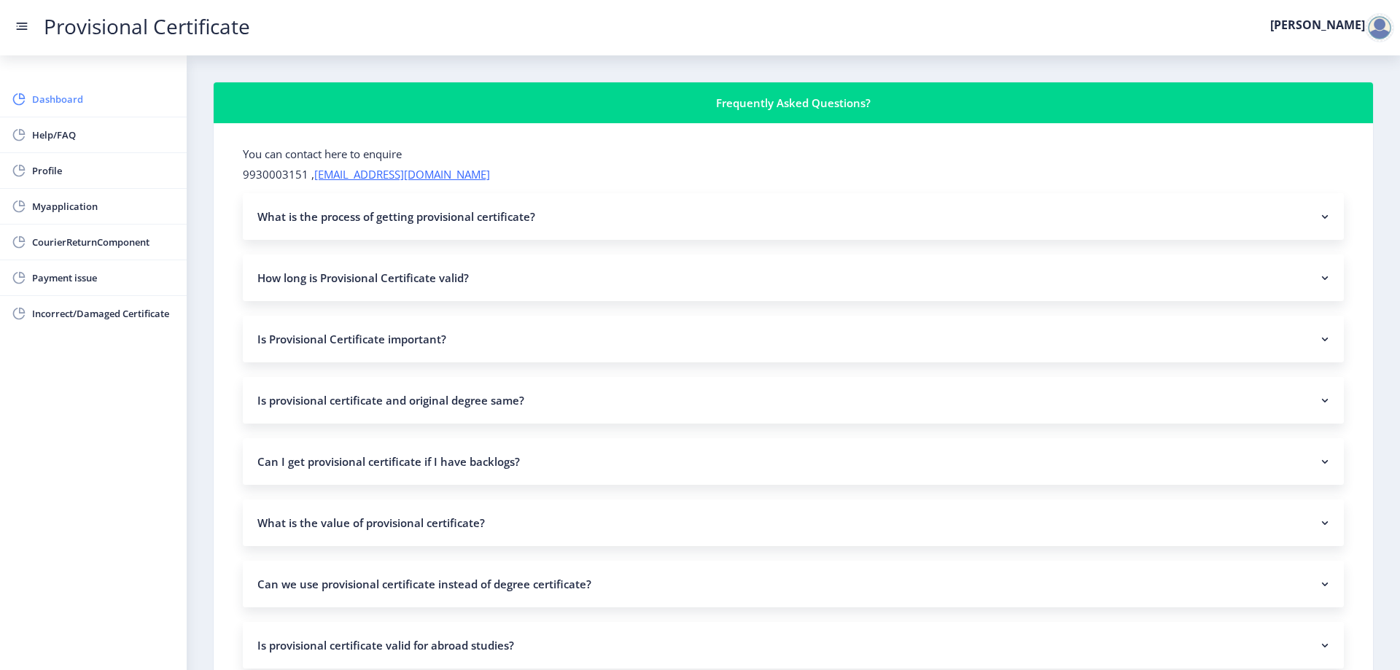
click at [55, 96] on span "Dashboard" at bounding box center [103, 98] width 143 height 17
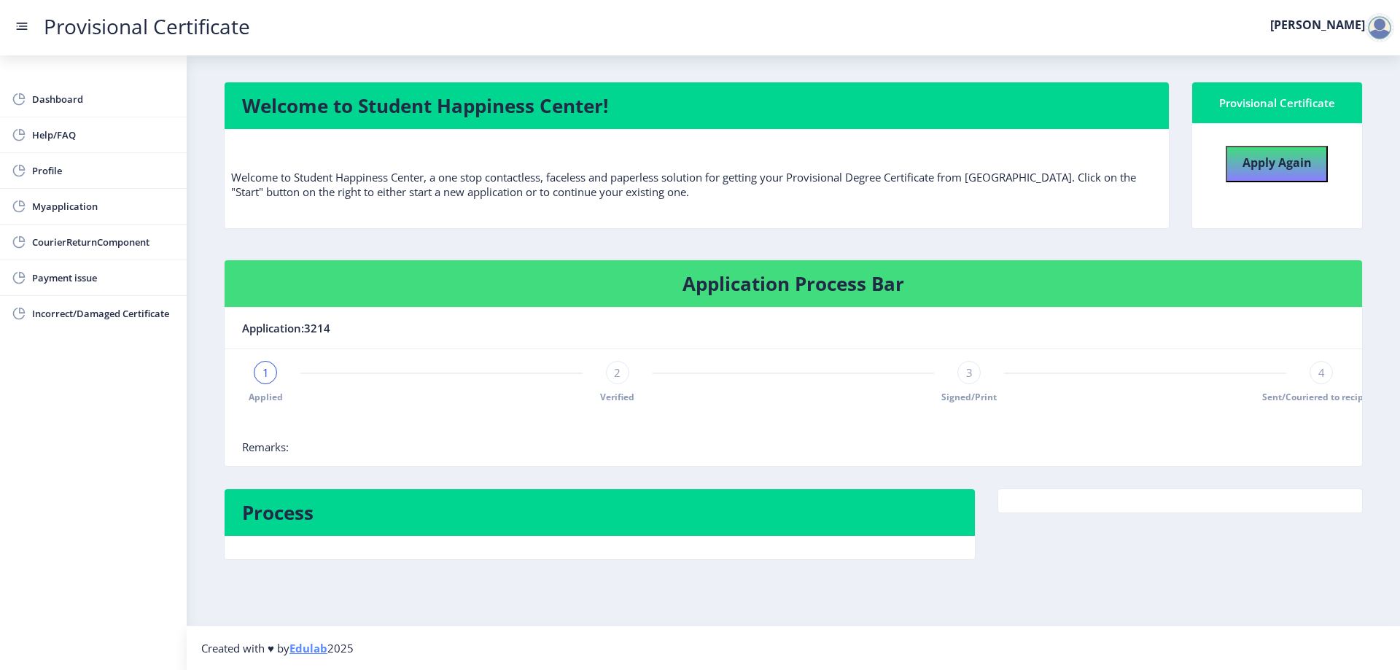
click at [265, 374] on span "1" at bounding box center [265, 372] width 7 height 15
click at [620, 377] on div "2" at bounding box center [617, 372] width 23 height 23
click at [967, 370] on span "3" at bounding box center [969, 372] width 7 height 15
click at [1319, 375] on span "4" at bounding box center [1321, 372] width 7 height 15
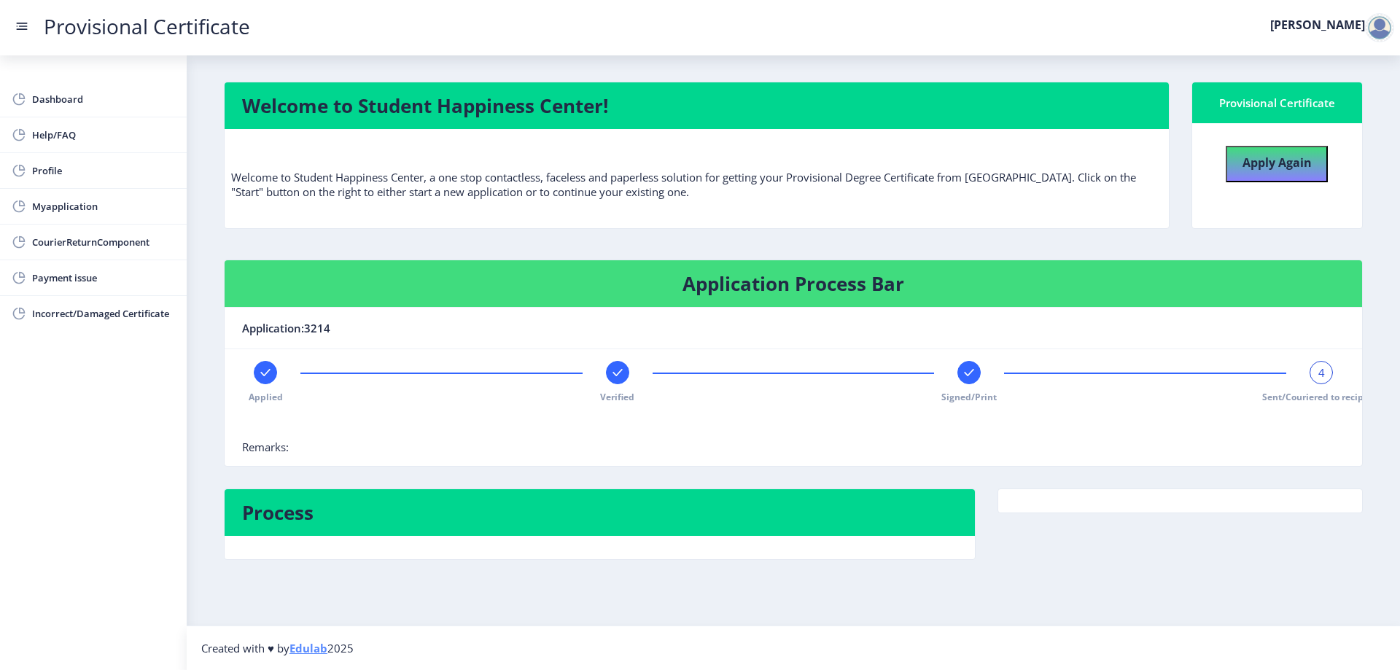
click at [908, 391] on div "Applied Verified Signed/Print 4 Sent/Couriered to recipient" at bounding box center [793, 382] width 1102 height 42
drag, startPoint x: 693, startPoint y: 449, endPoint x: 653, endPoint y: 496, distance: 61.1
click at [674, 478] on div "Application Process Bar Application:3214 Applied Verified Signed/Print 4 Sent/C…" at bounding box center [793, 374] width 1161 height 229
click at [1220, 411] on div at bounding box center [793, 424] width 1102 height 29
click at [107, 248] on span "CourierReturnComponent" at bounding box center [103, 241] width 143 height 17
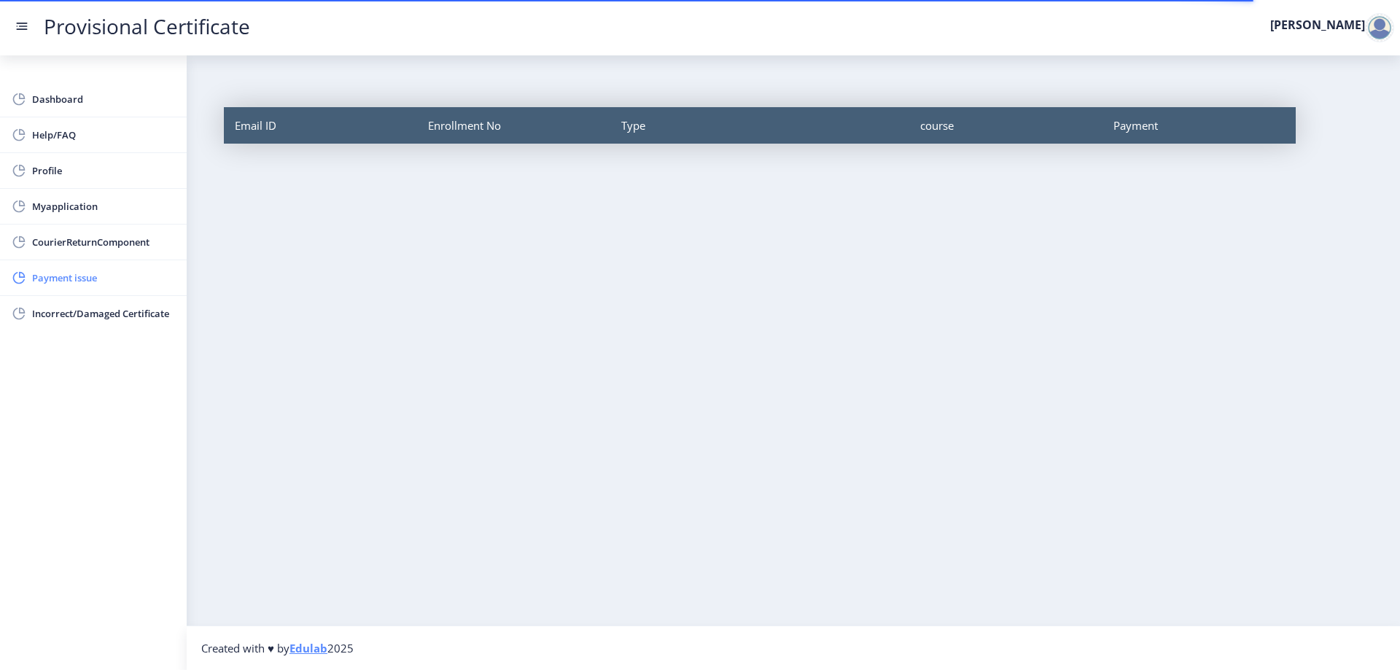
click at [128, 270] on span "Payment issue" at bounding box center [103, 277] width 143 height 17
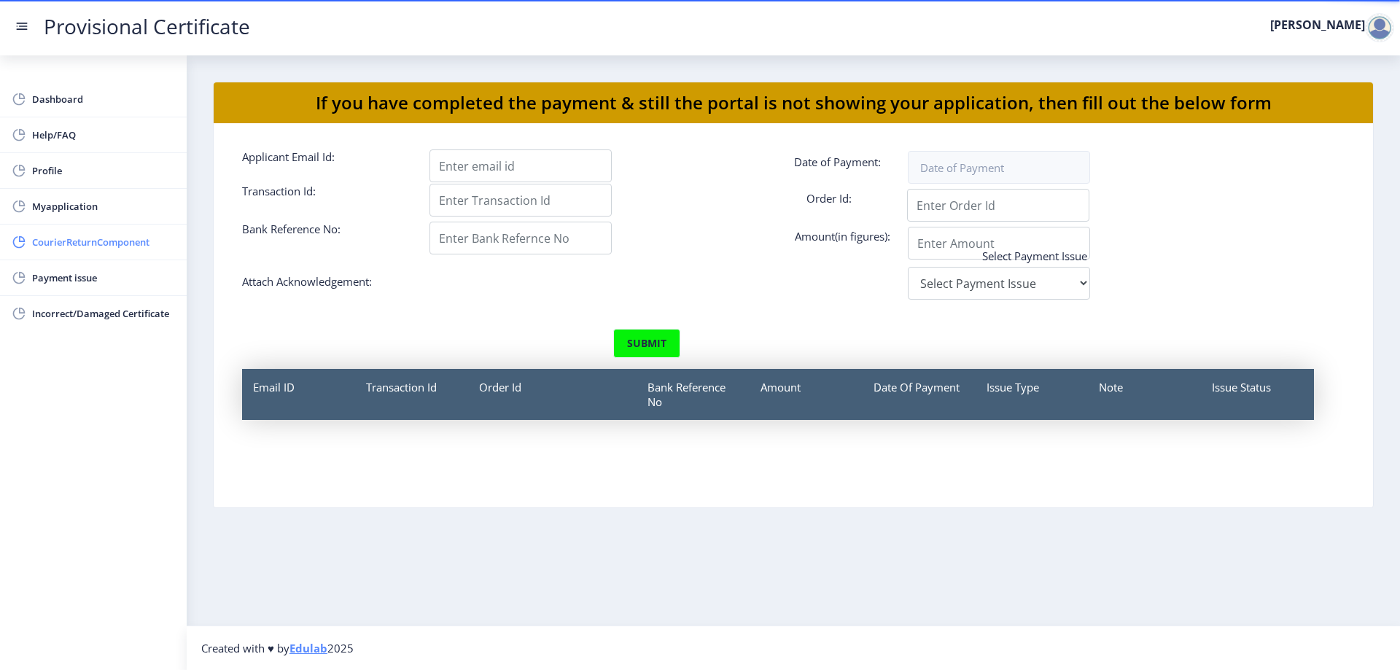
click at [93, 246] on span "CourierReturnComponent" at bounding box center [103, 241] width 143 height 17
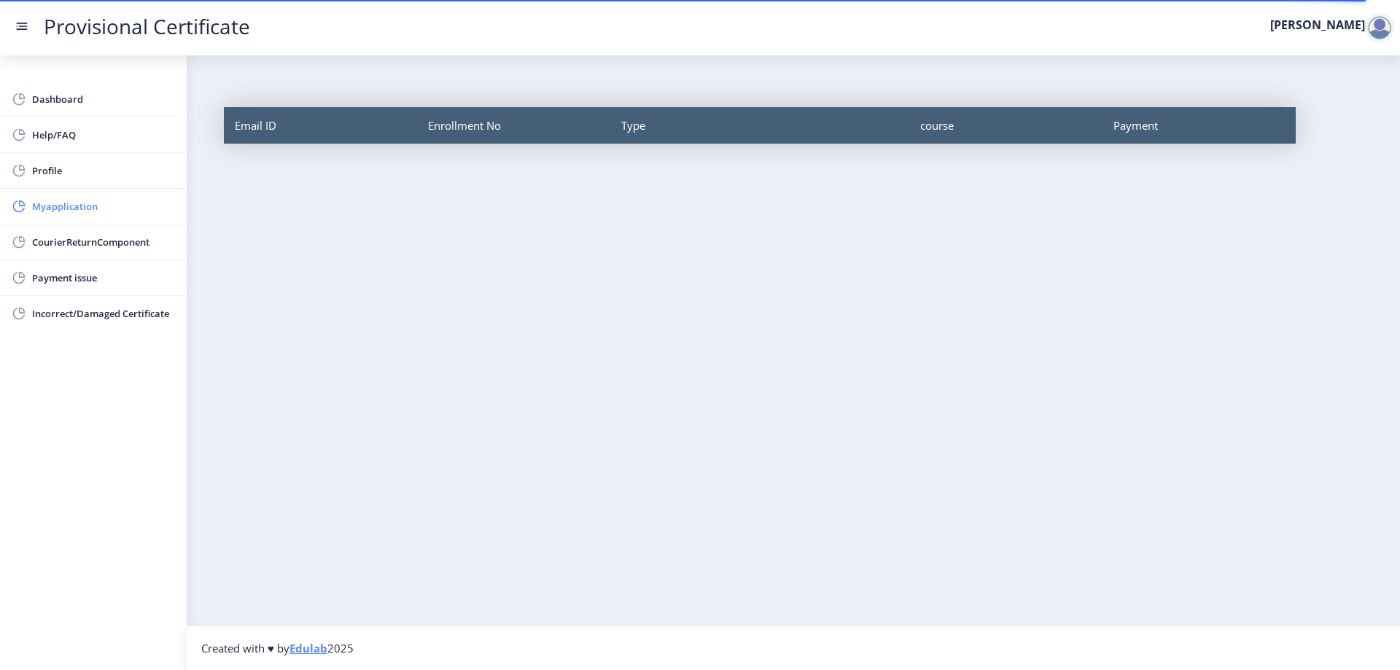
click at [75, 207] on span "Myapplication" at bounding box center [103, 206] width 143 height 17
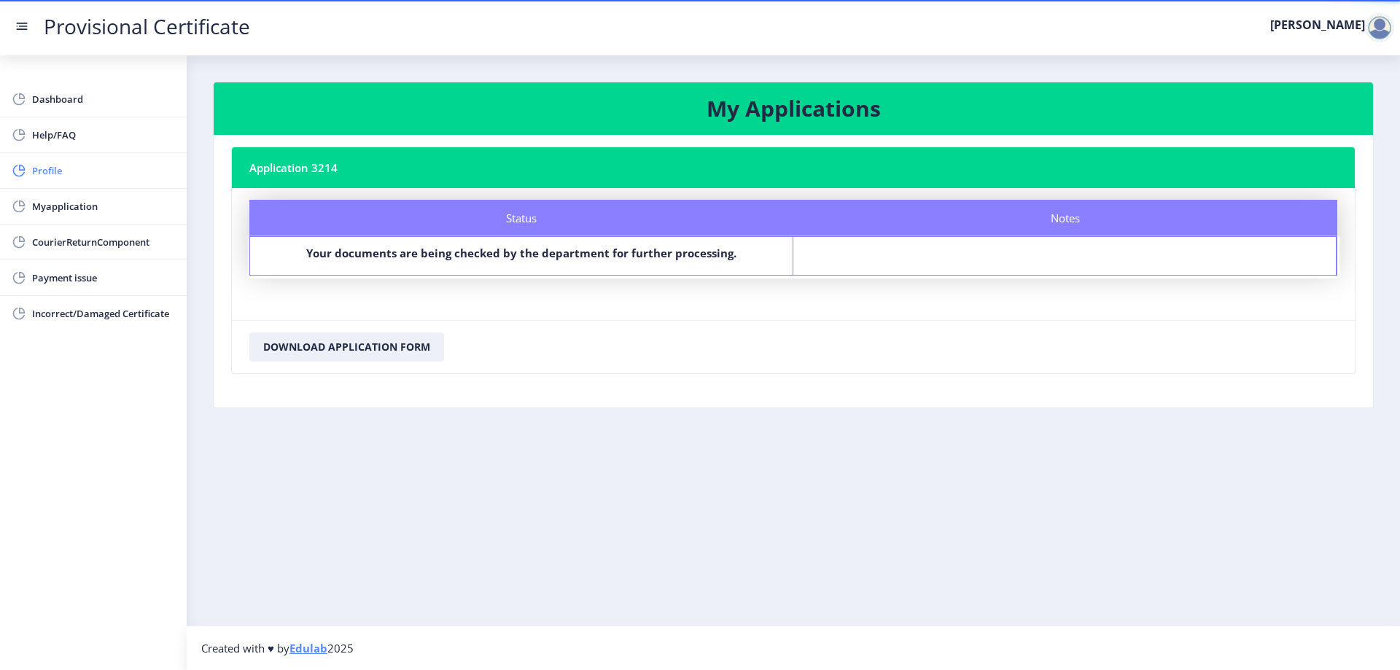
click at [92, 163] on span "Profile" at bounding box center [103, 170] width 143 height 17
select select "[DEMOGRAPHIC_DATA]"
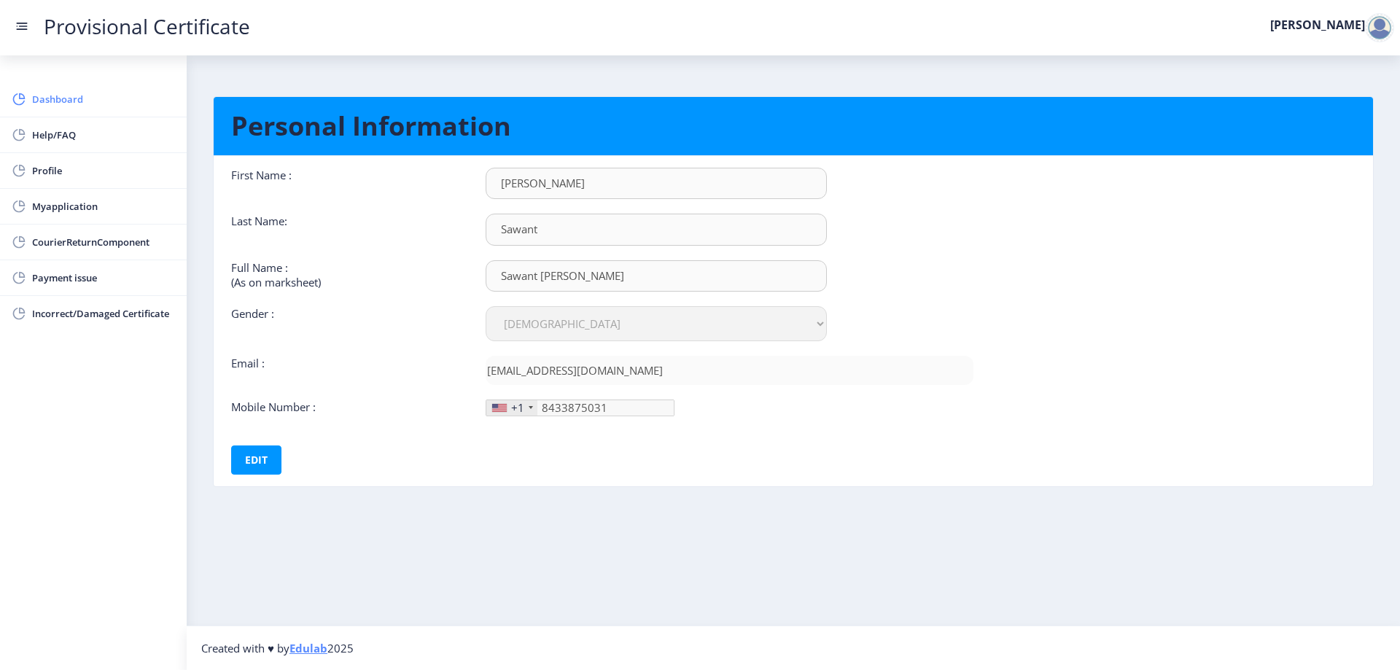
click at [51, 90] on link "Dashboard" at bounding box center [93, 99] width 187 height 35
